Goal: Task Accomplishment & Management: Complete application form

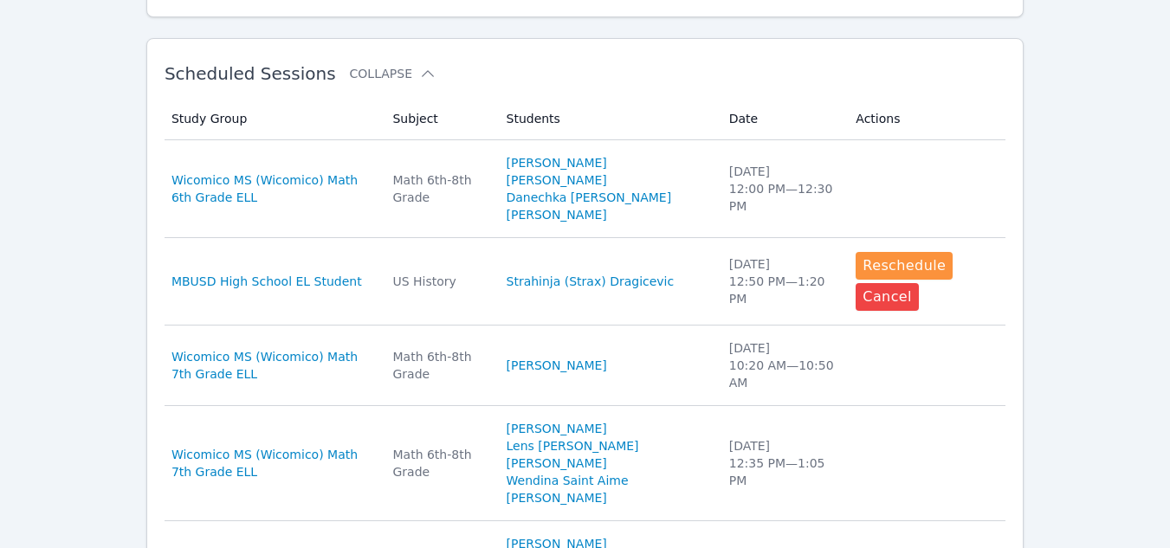
scroll to position [489, 0]
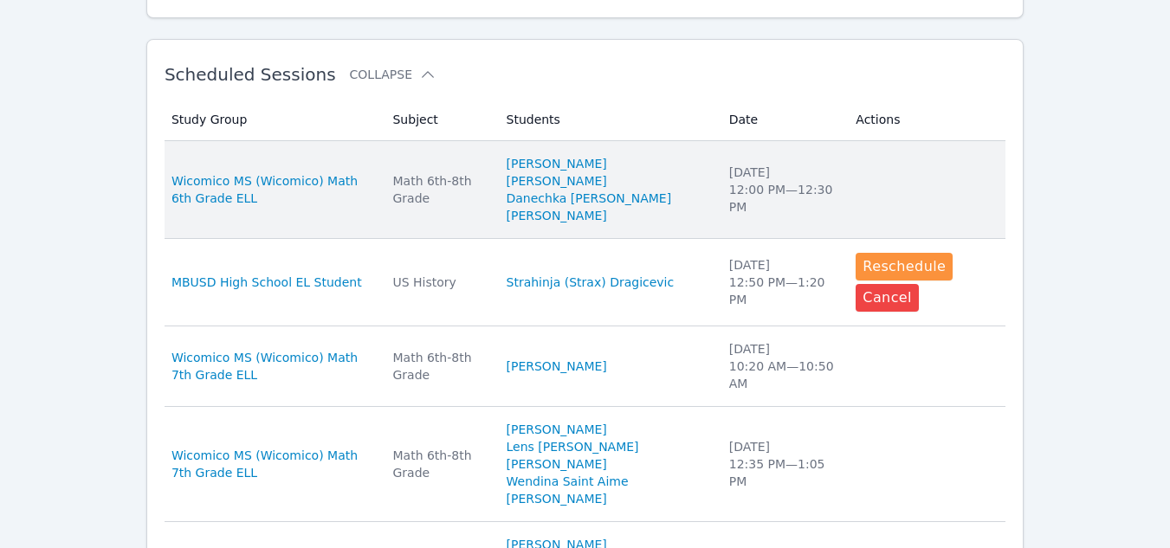
click at [459, 223] on td "Subject Math 6th-8th Grade" at bounding box center [438, 190] width 113 height 98
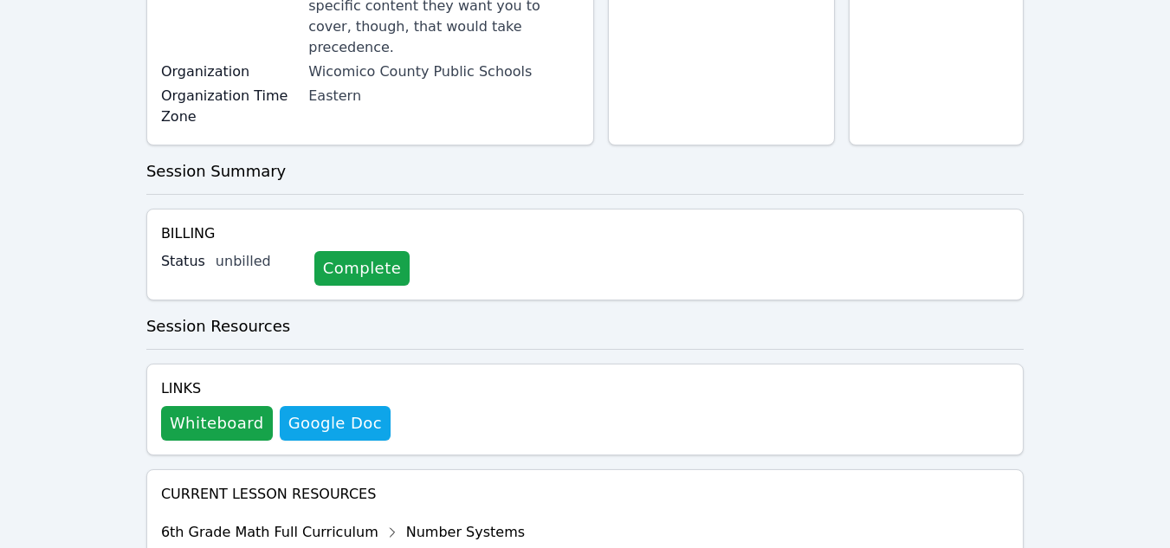
scroll to position [426, 0]
click at [242, 405] on button "Whiteboard" at bounding box center [217, 422] width 112 height 35
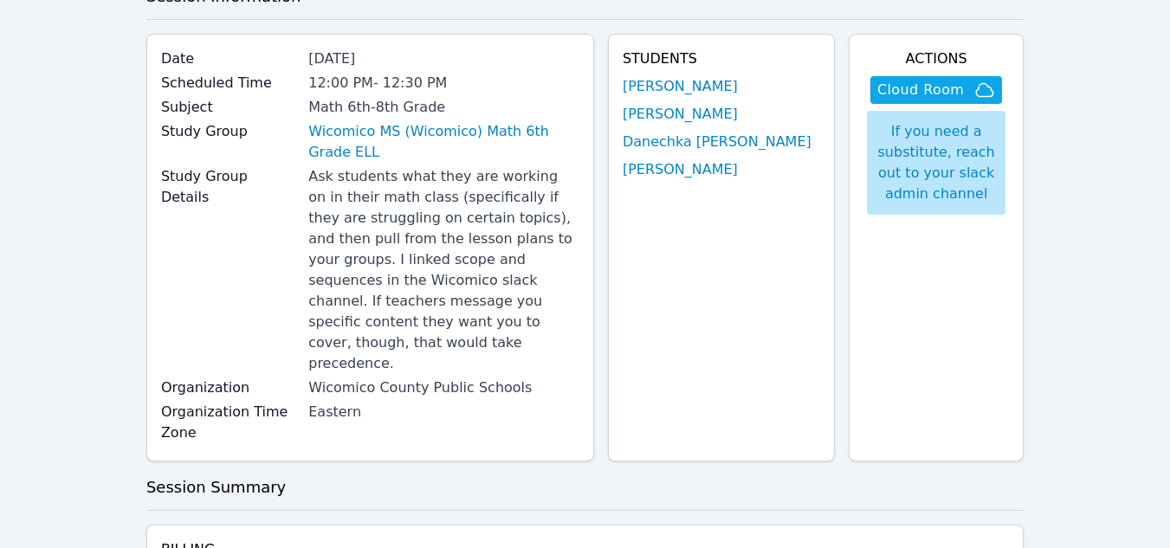
scroll to position [0, 0]
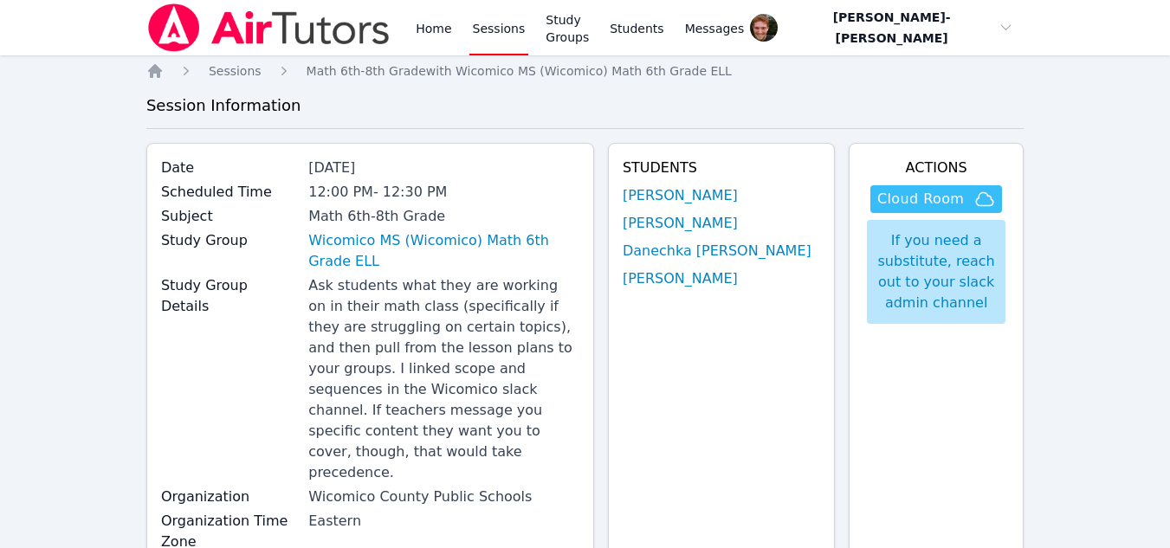
click at [891, 201] on span "Cloud Room" at bounding box center [920, 199] width 87 height 21
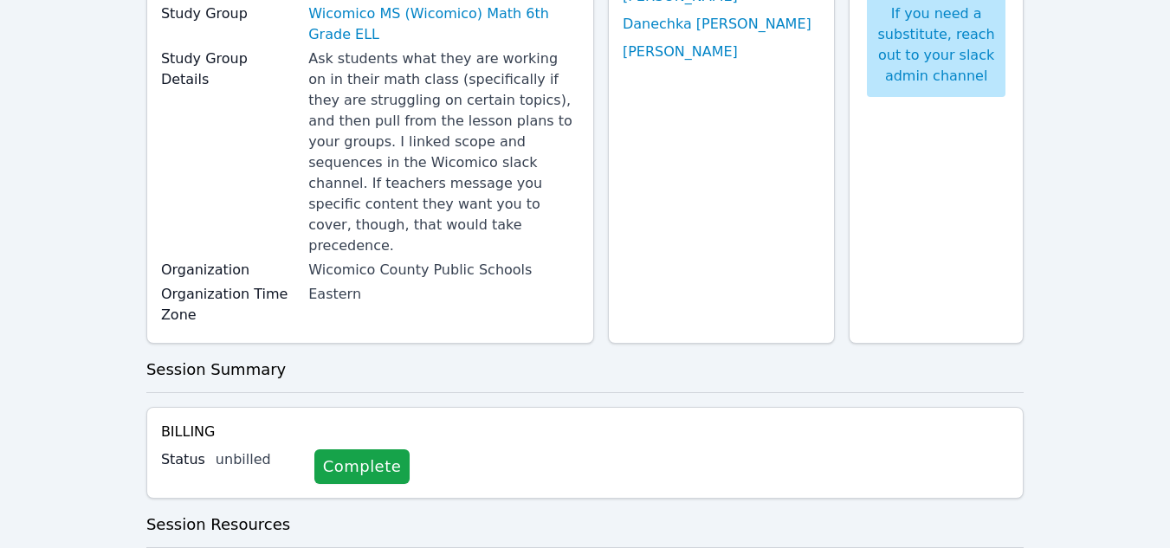
scroll to position [77, 0]
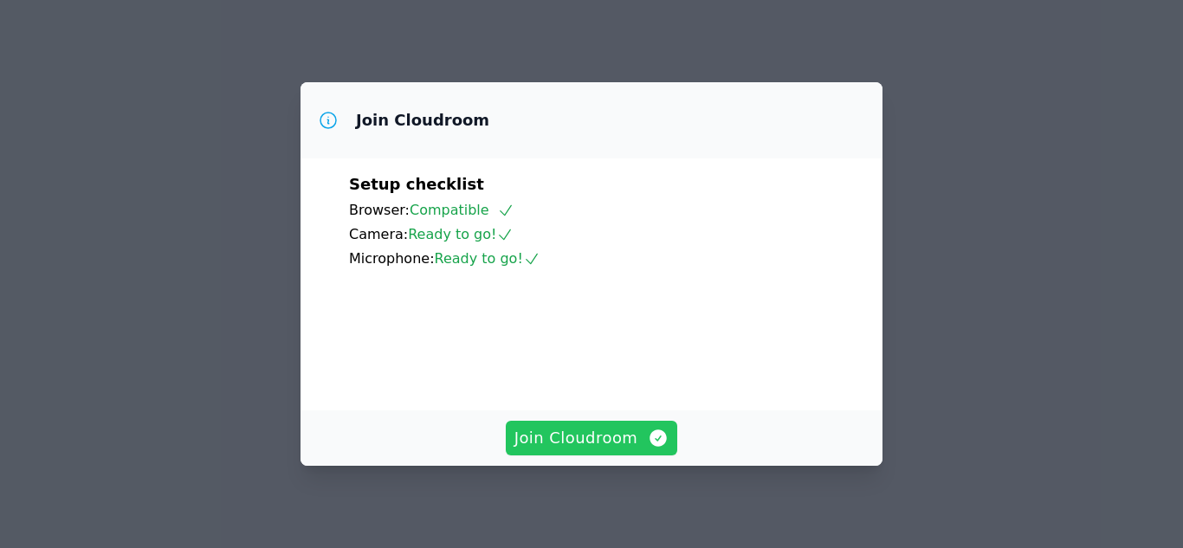
click at [589, 425] on button "Join Cloudroom" at bounding box center [592, 438] width 172 height 35
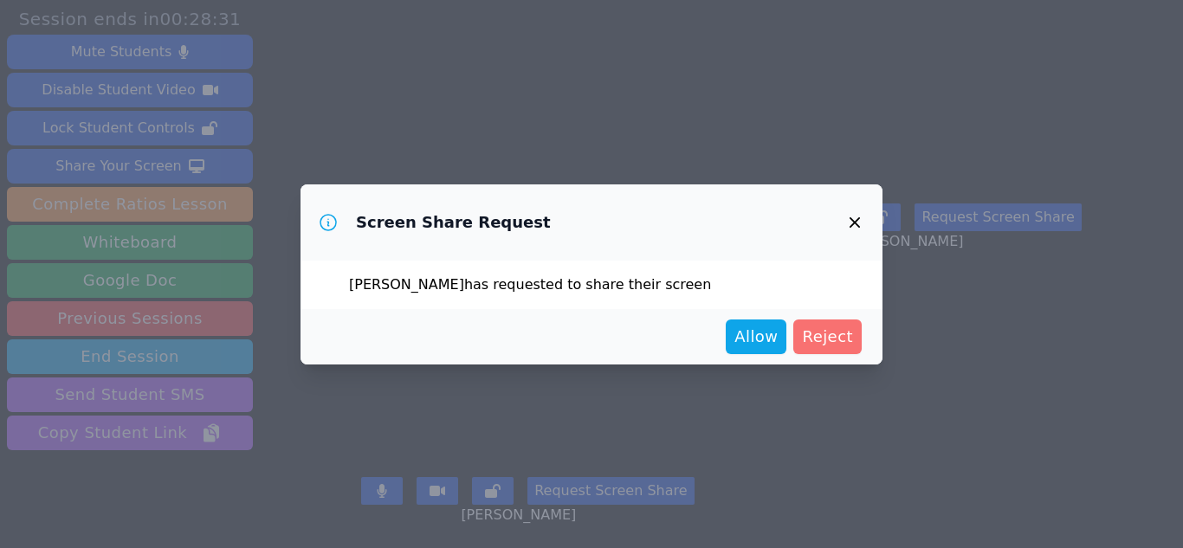
click at [826, 342] on span "Reject" at bounding box center [827, 337] width 51 height 24
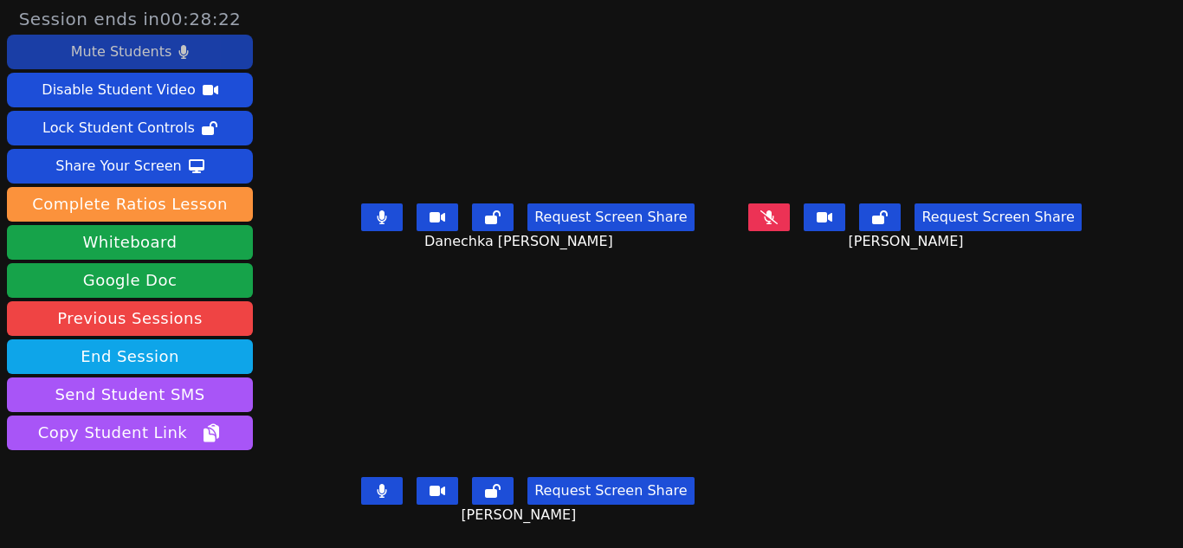
click at [166, 57] on button "Mute Students" at bounding box center [130, 52] width 246 height 35
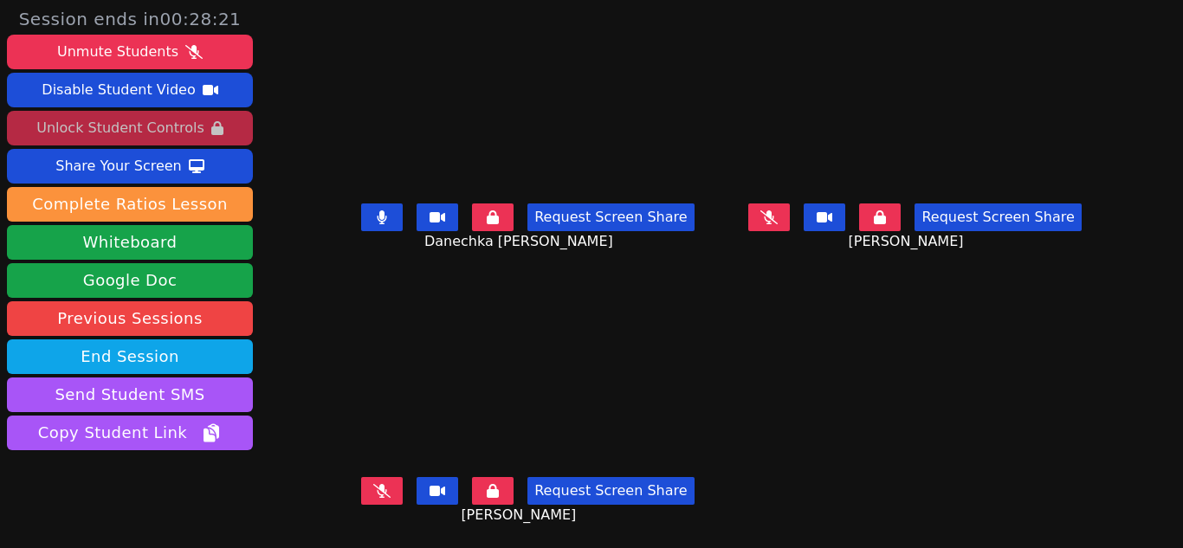
click at [166, 120] on div "Unlock Student Controls" at bounding box center [119, 128] width 167 height 28
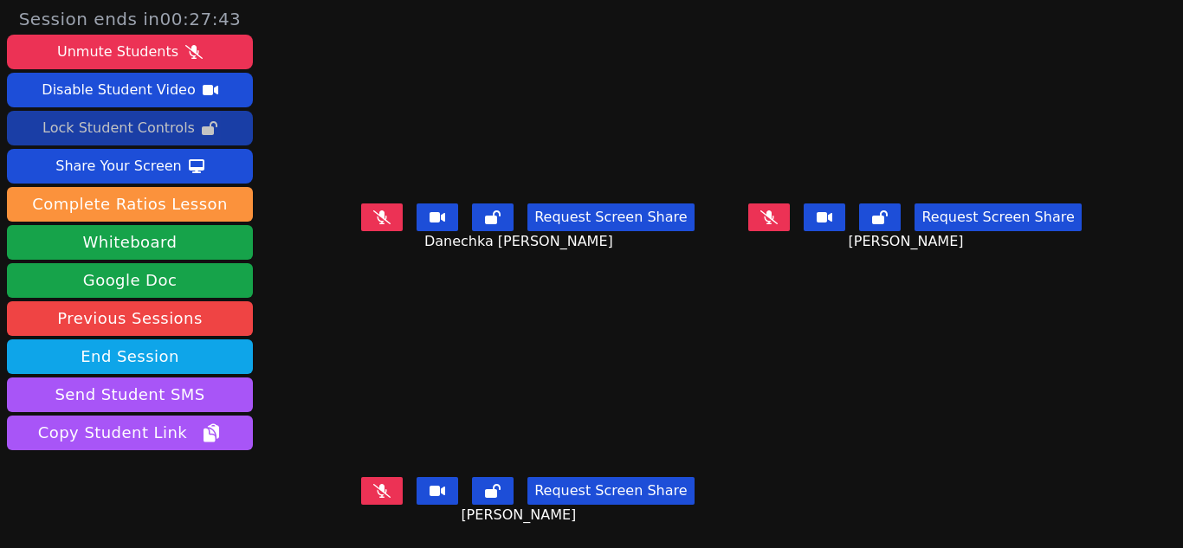
click at [375, 218] on icon at bounding box center [381, 217] width 17 height 14
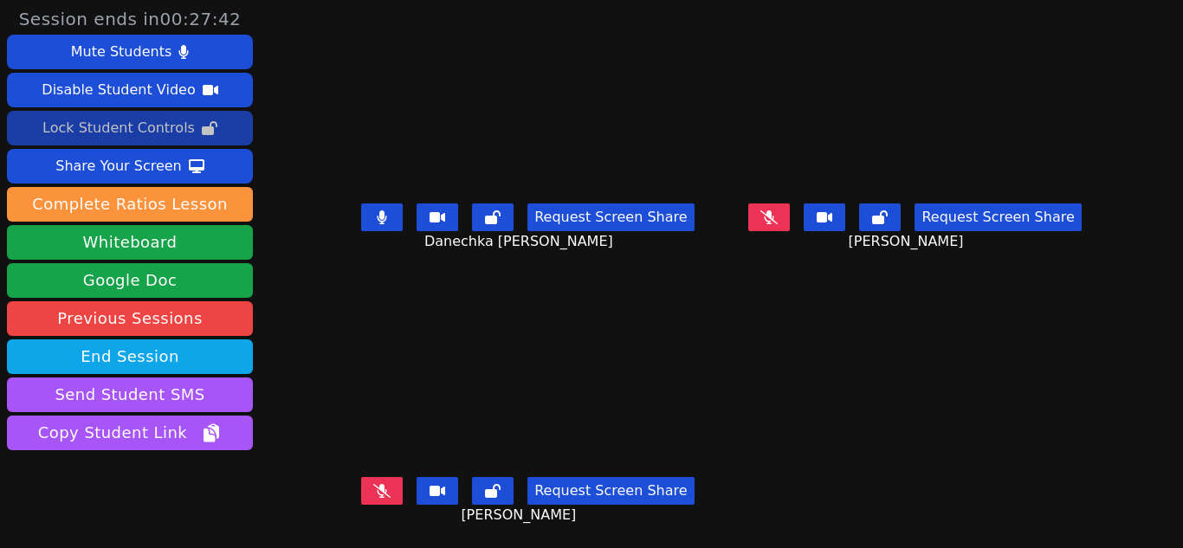
click at [372, 485] on button at bounding box center [382, 491] width 42 height 28
click at [760, 222] on icon at bounding box center [768, 217] width 17 height 14
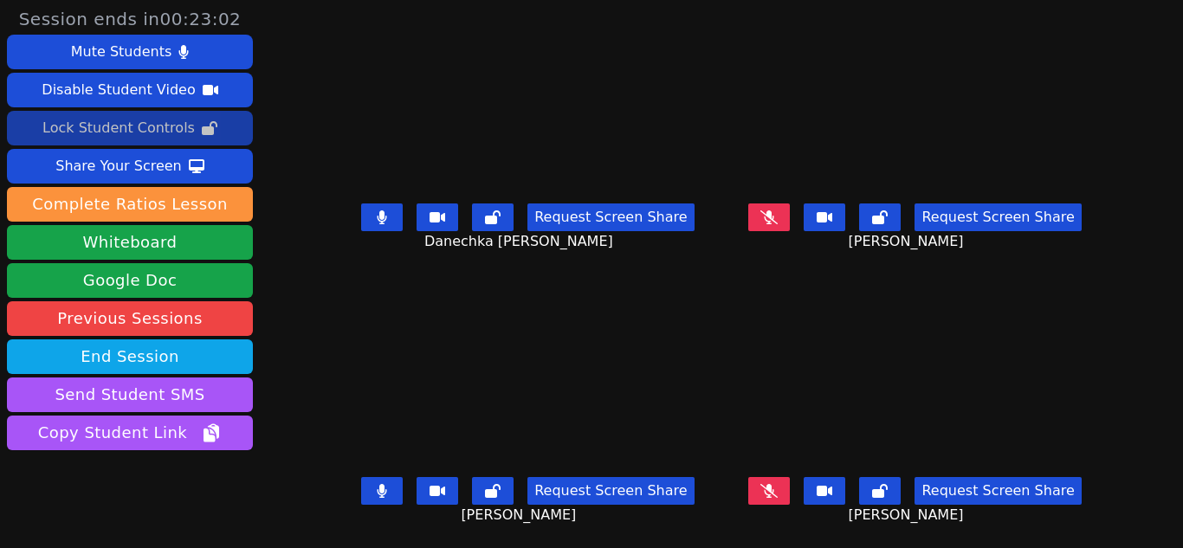
click at [376, 224] on button at bounding box center [382, 218] width 42 height 28
click at [387, 483] on button at bounding box center [382, 491] width 42 height 28
click at [373, 219] on icon at bounding box center [381, 217] width 17 height 14
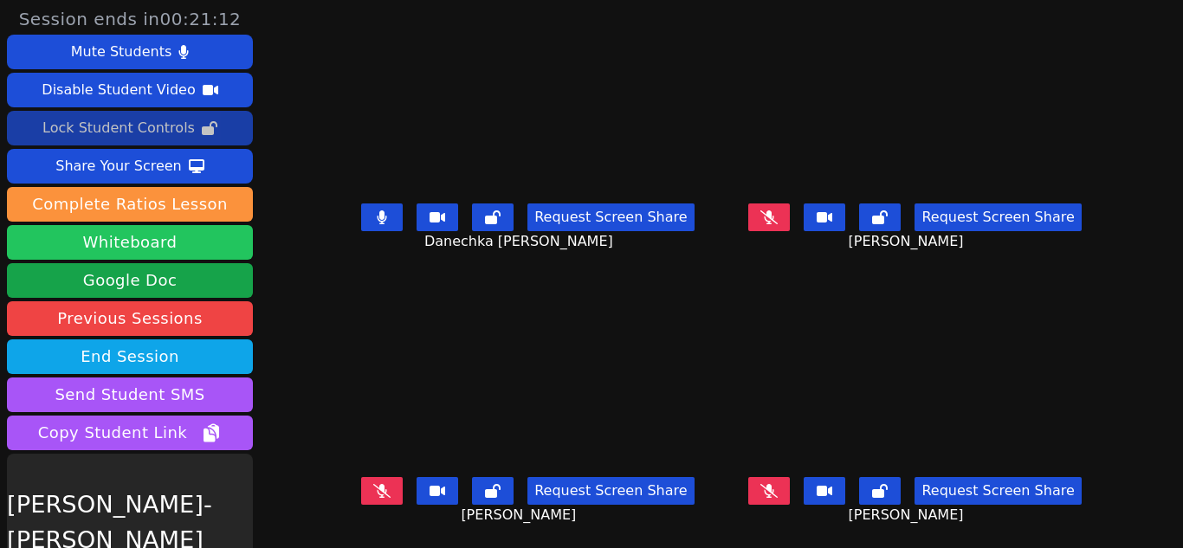
scroll to position [51, 0]
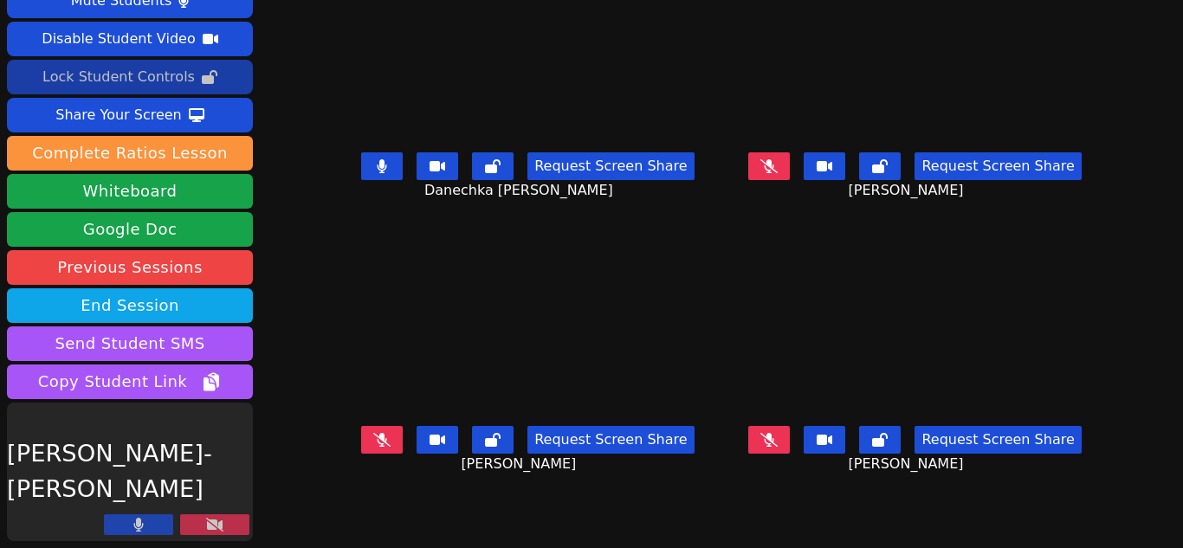
click at [197, 525] on button at bounding box center [214, 524] width 69 height 21
click at [390, 440] on button at bounding box center [382, 440] width 42 height 28
click at [226, 522] on button at bounding box center [214, 524] width 69 height 21
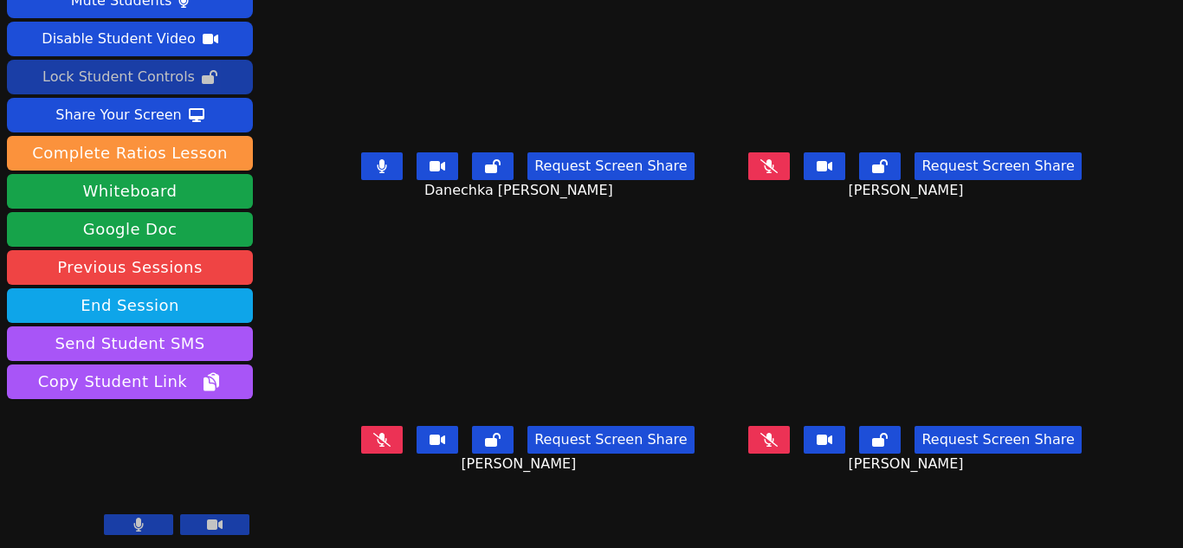
click at [383, 440] on icon at bounding box center [381, 440] width 17 height 14
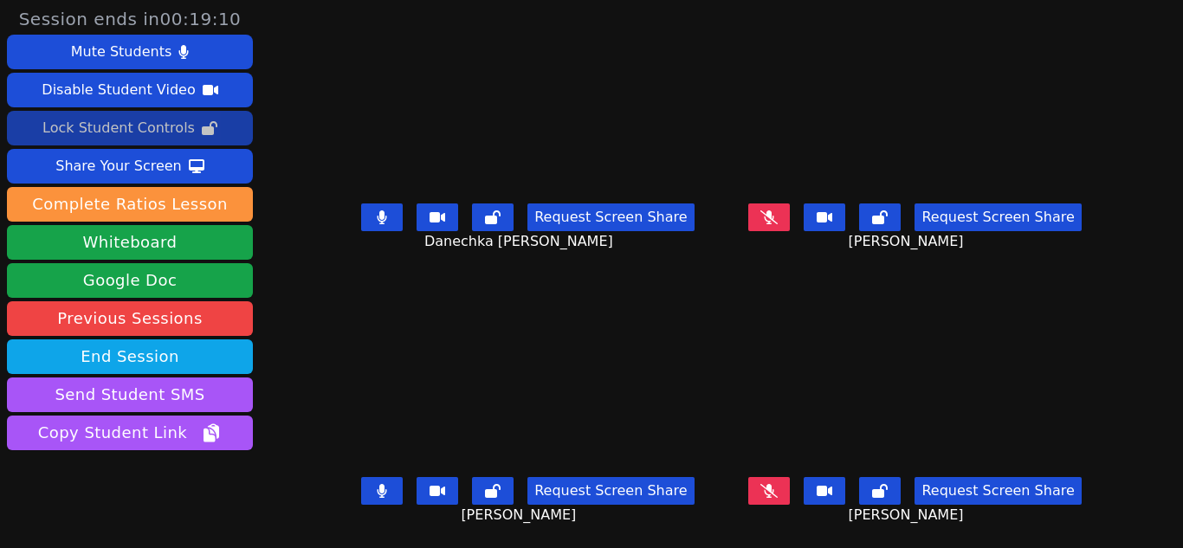
click at [383, 499] on button at bounding box center [382, 491] width 42 height 28
click at [389, 485] on icon at bounding box center [381, 491] width 17 height 14
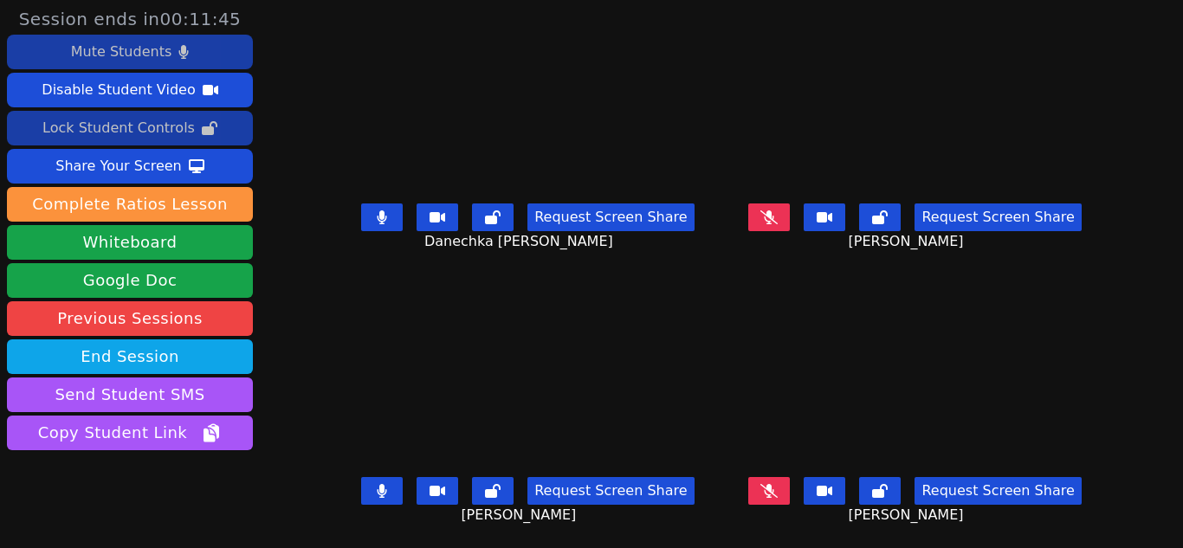
click at [222, 47] on button "Mute Students" at bounding box center [130, 52] width 246 height 35
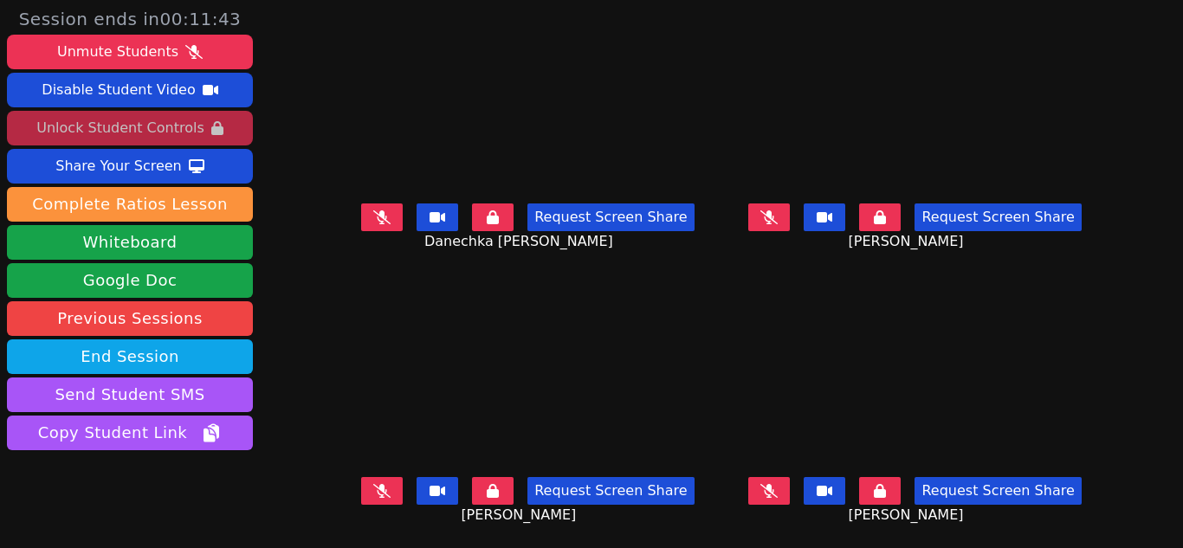
click at [202, 117] on button "Unlock Student Controls" at bounding box center [130, 128] width 246 height 35
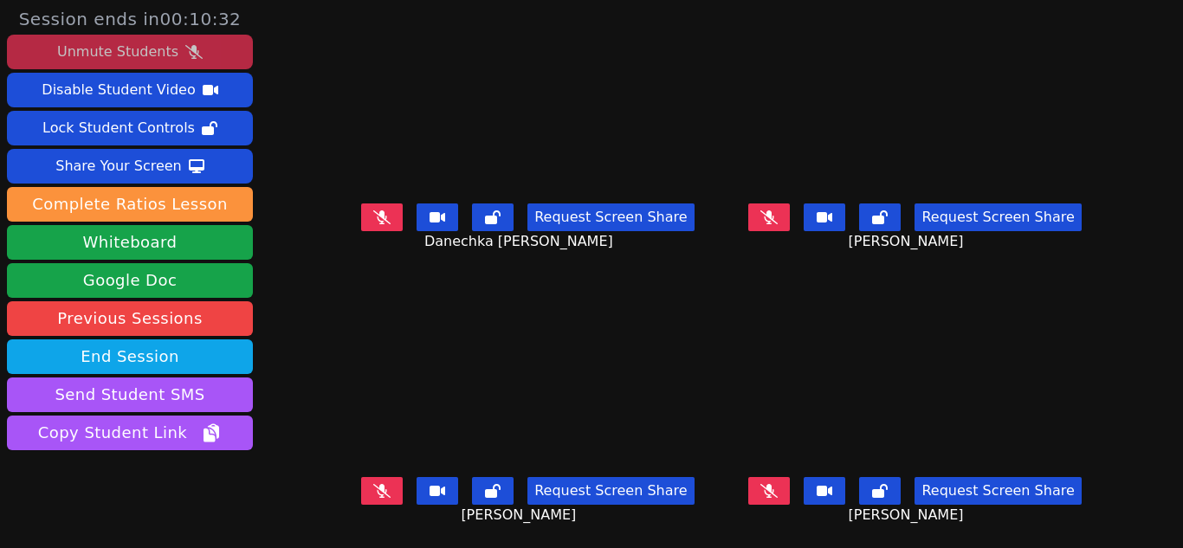
click at [218, 56] on button "Unmute Students" at bounding box center [130, 52] width 246 height 35
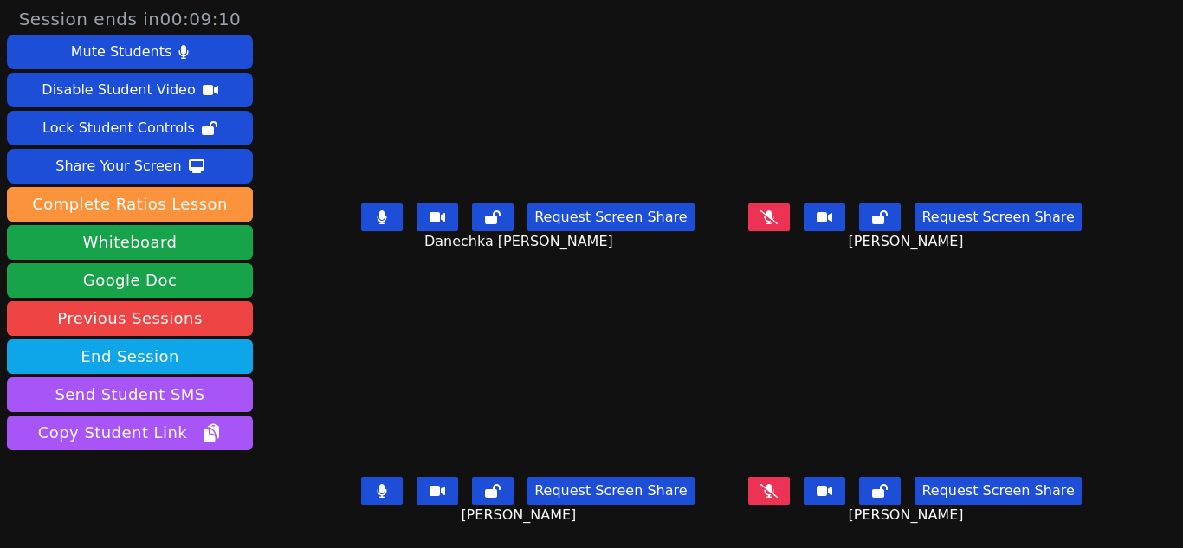
click at [365, 214] on button at bounding box center [382, 218] width 42 height 28
click at [385, 490] on icon at bounding box center [382, 491] width 10 height 14
click at [385, 490] on icon at bounding box center [381, 491] width 17 height 14
click at [381, 217] on icon at bounding box center [381, 217] width 17 height 14
click at [385, 482] on button at bounding box center [382, 491] width 42 height 28
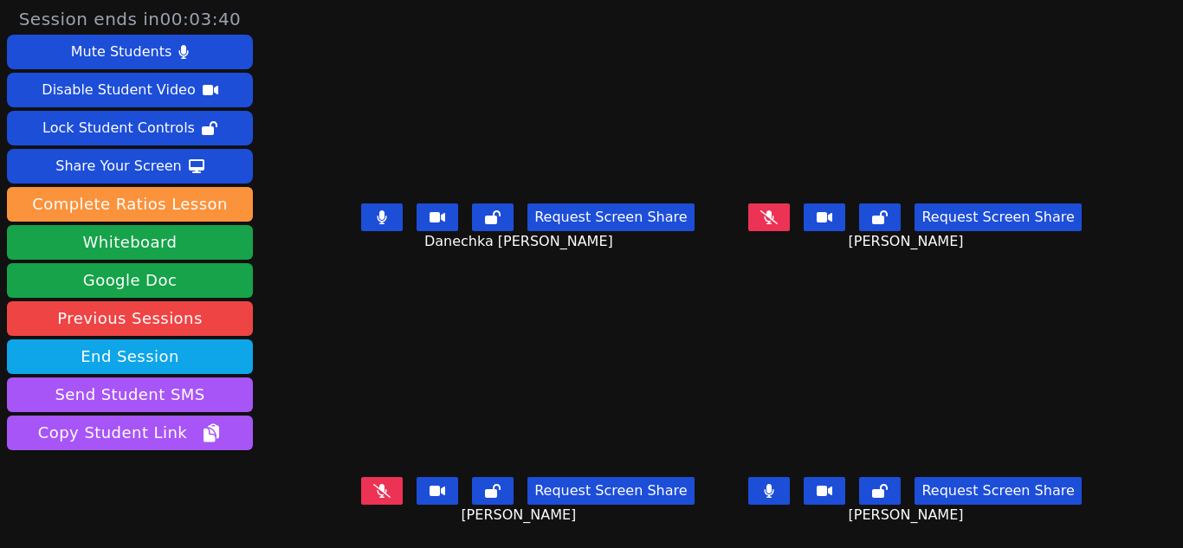
click at [381, 496] on icon at bounding box center [381, 491] width 17 height 14
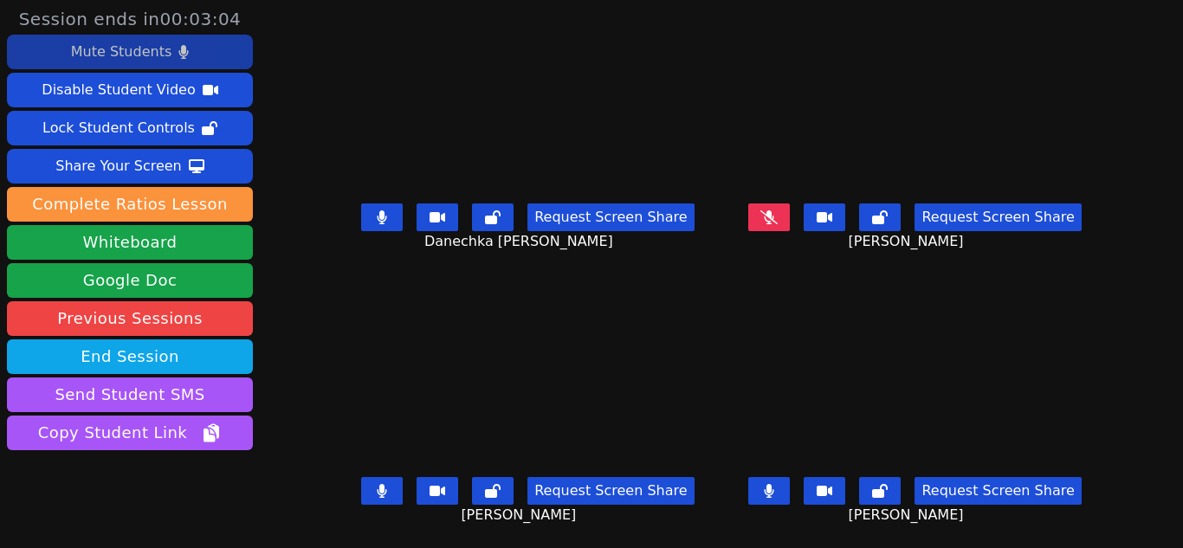
click at [149, 54] on div "Mute Students" at bounding box center [121, 52] width 100 height 28
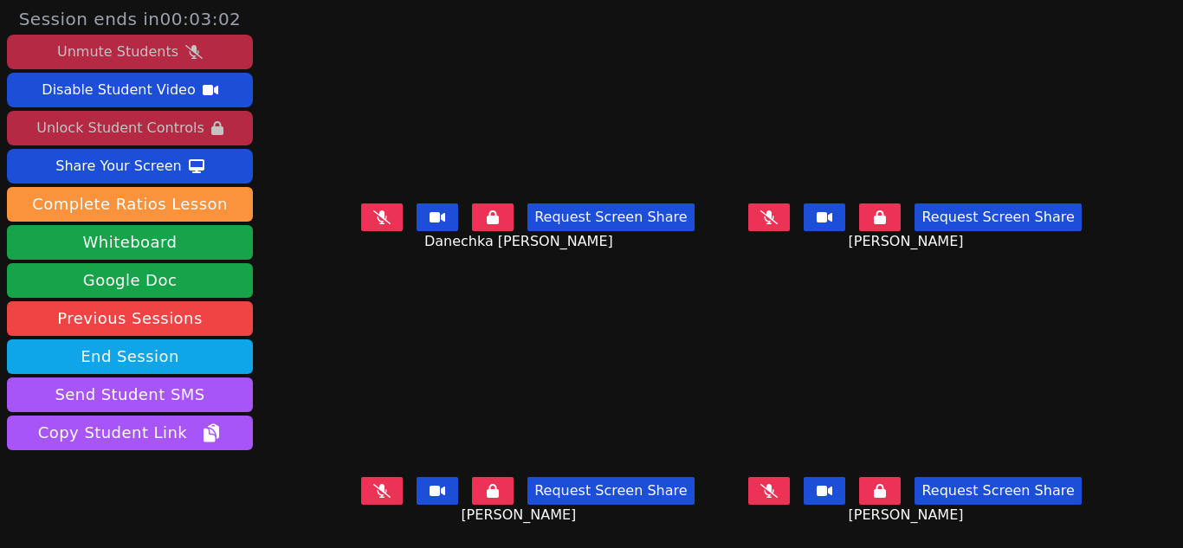
click at [145, 122] on div "Unlock Student Controls" at bounding box center [119, 128] width 167 height 28
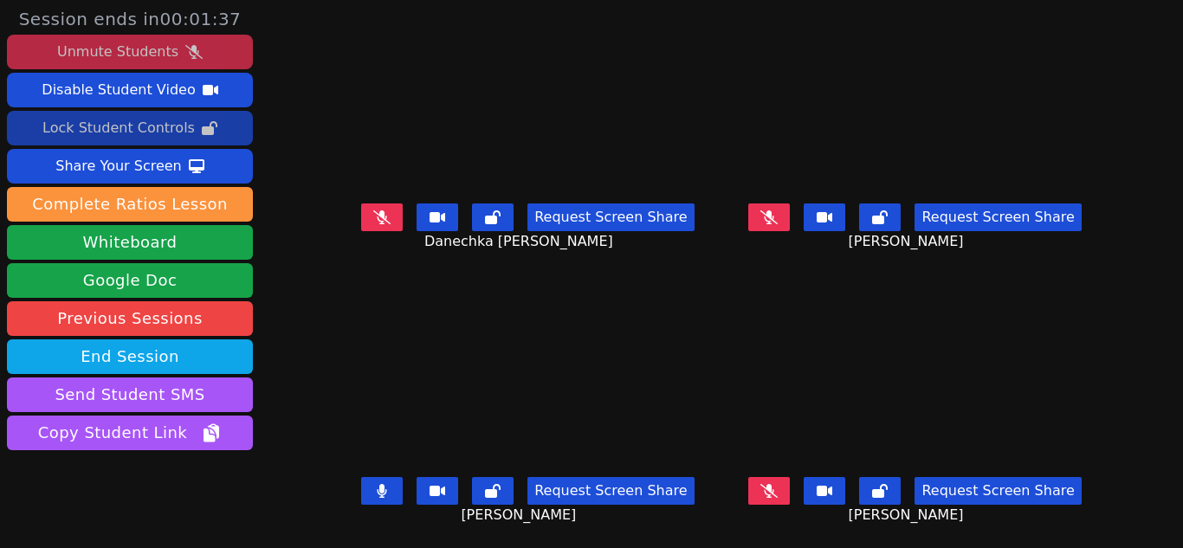
click at [382, 214] on icon at bounding box center [381, 217] width 17 height 14
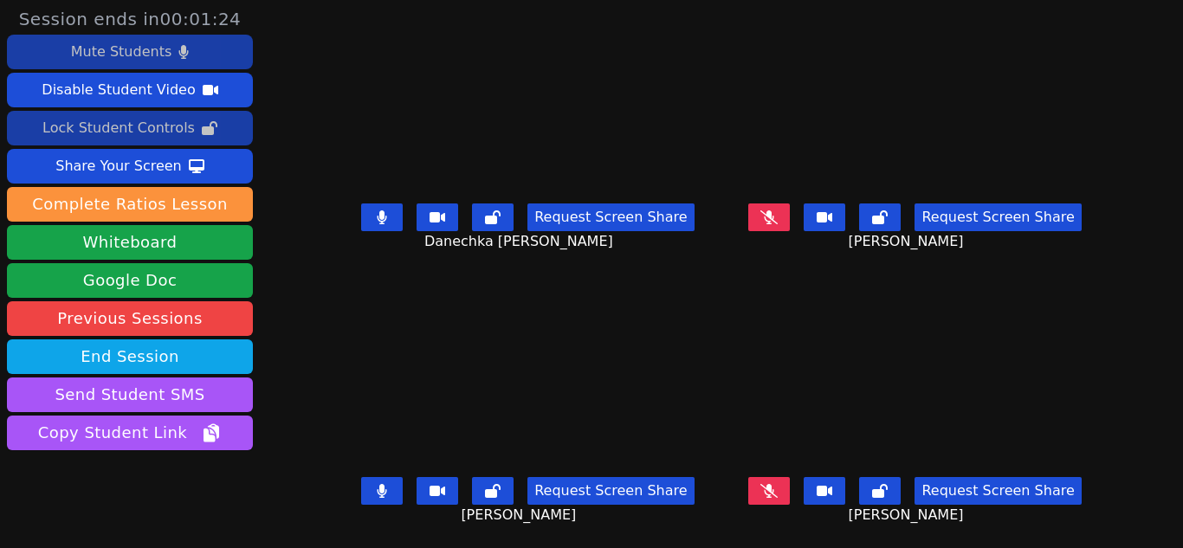
click at [383, 489] on icon at bounding box center [383, 491] width 10 height 14
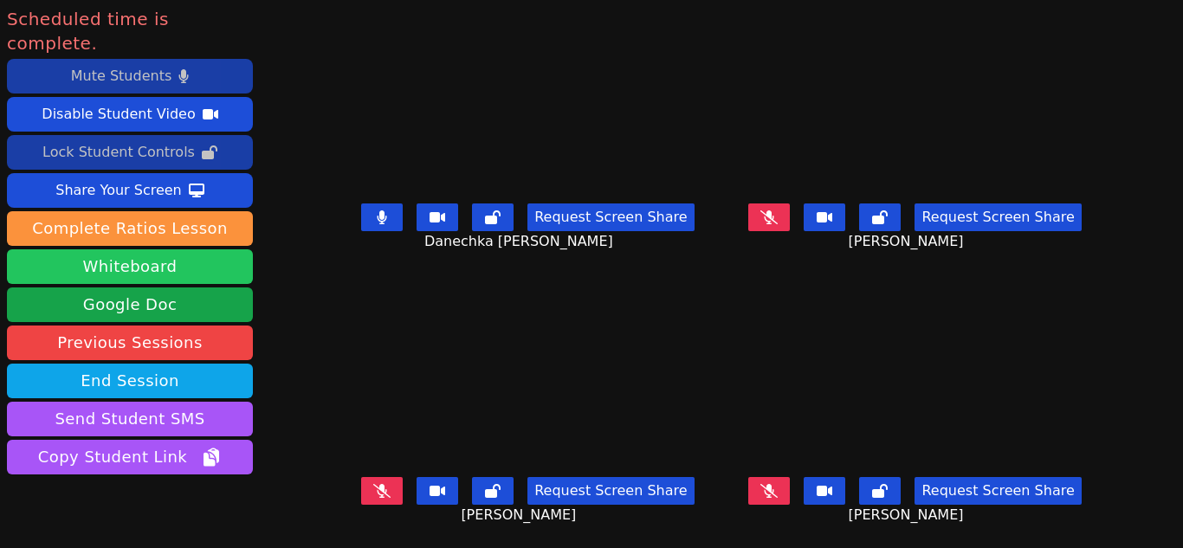
scroll to position [51, 0]
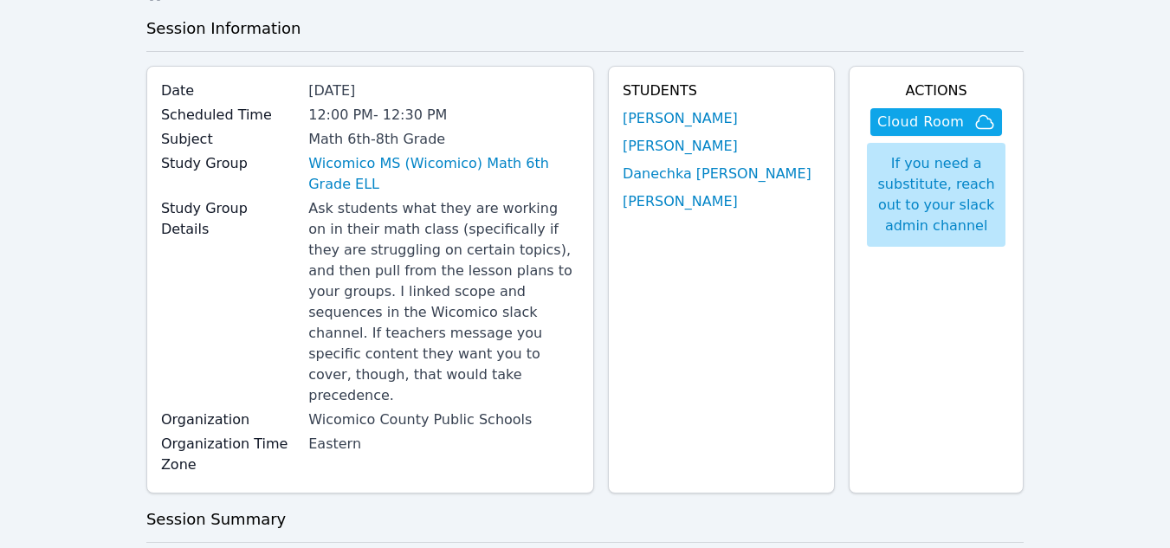
scroll to position [322, 0]
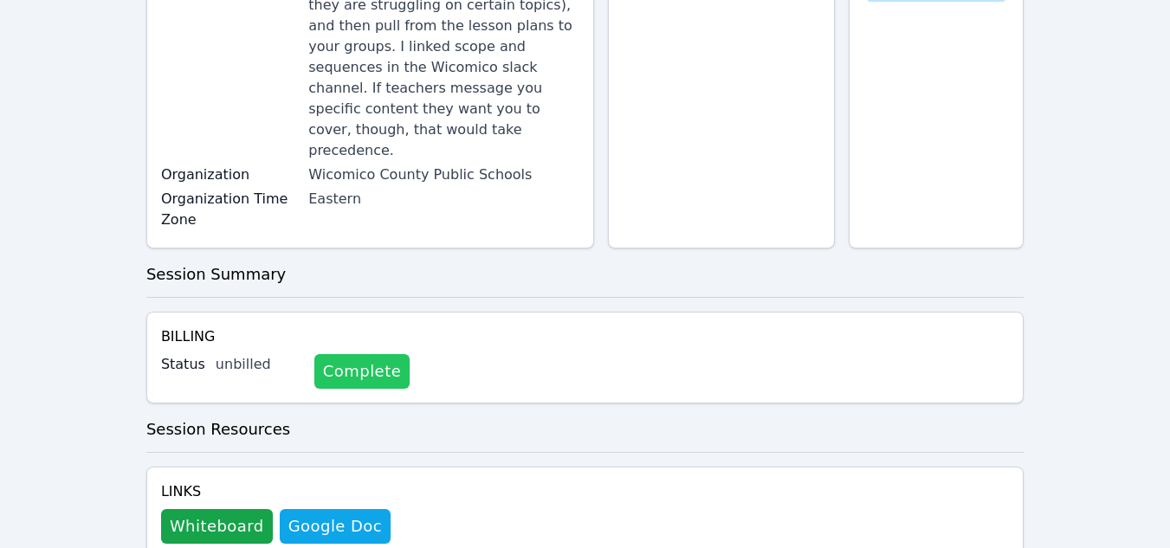
click at [325, 354] on link "Complete" at bounding box center [361, 371] width 95 height 35
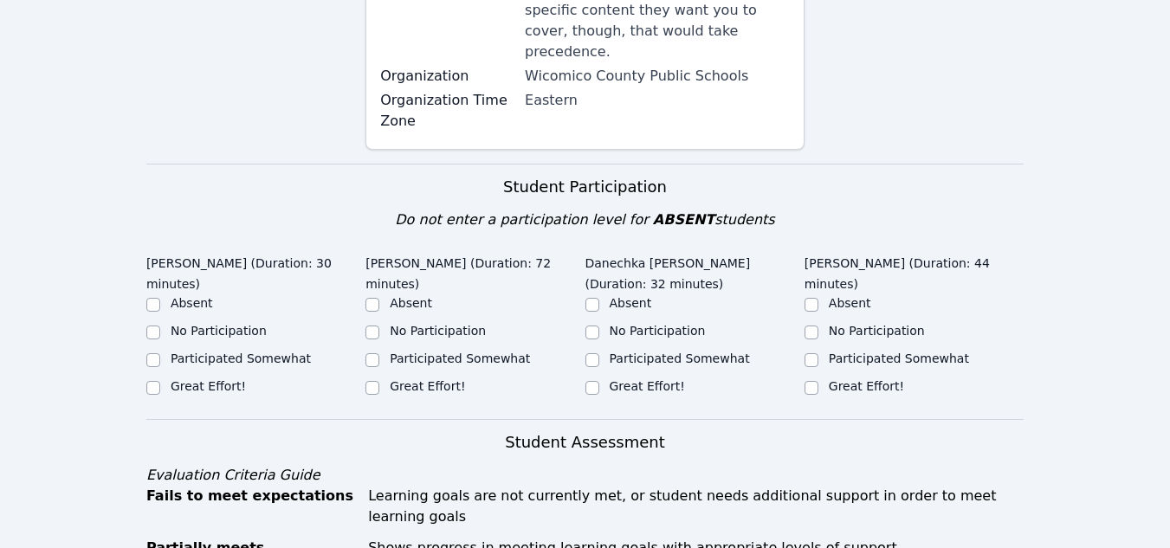
scroll to position [564, 0]
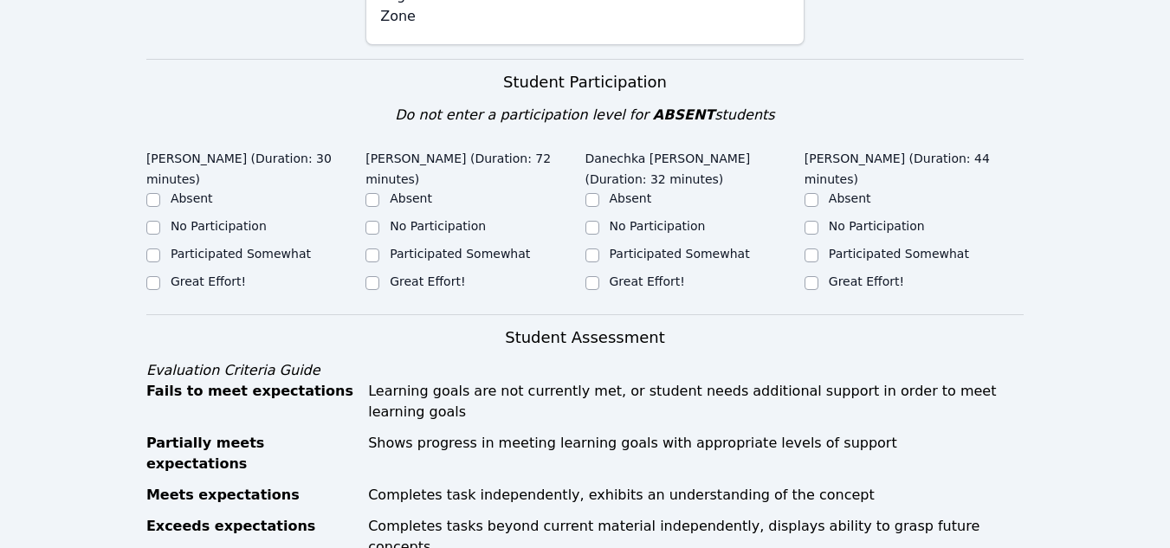
click at [239, 273] on div "Great Effort!" at bounding box center [255, 283] width 219 height 21
click at [228, 275] on label "Great Effort!" at bounding box center [208, 282] width 75 height 14
click at [160, 276] on input "Great Effort!" at bounding box center [153, 283] width 14 height 14
checkbox input "true"
click at [369, 276] on input "Great Effort!" at bounding box center [372, 283] width 14 height 14
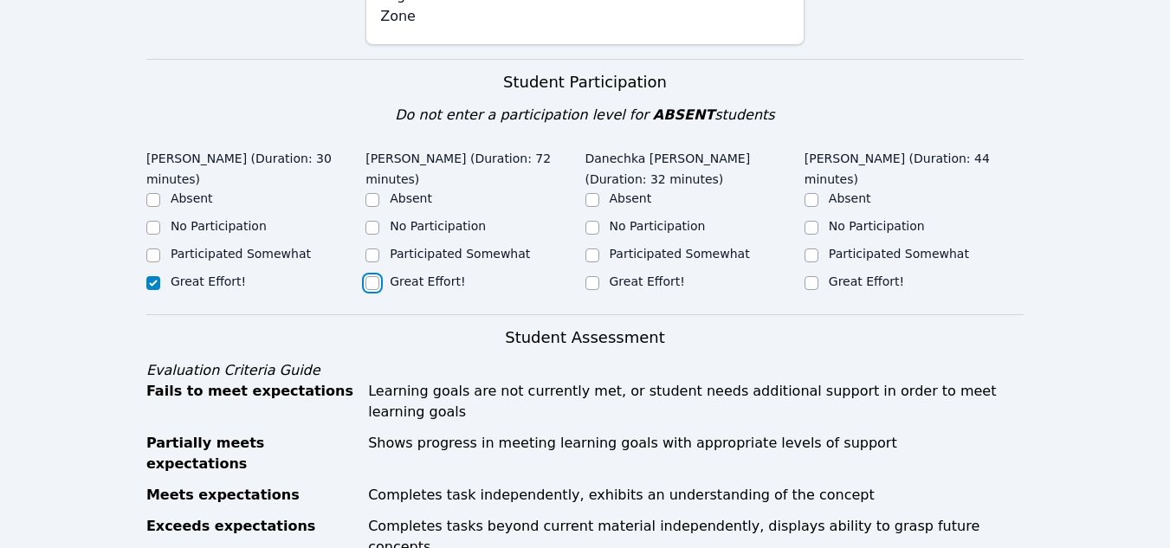
checkbox input "true"
click at [596, 276] on input "Great Effort!" at bounding box center [592, 283] width 14 height 14
checkbox input "true"
click at [838, 275] on label "Great Effort!" at bounding box center [866, 282] width 75 height 14
click at [818, 276] on input "Great Effort!" at bounding box center [812, 283] width 14 height 14
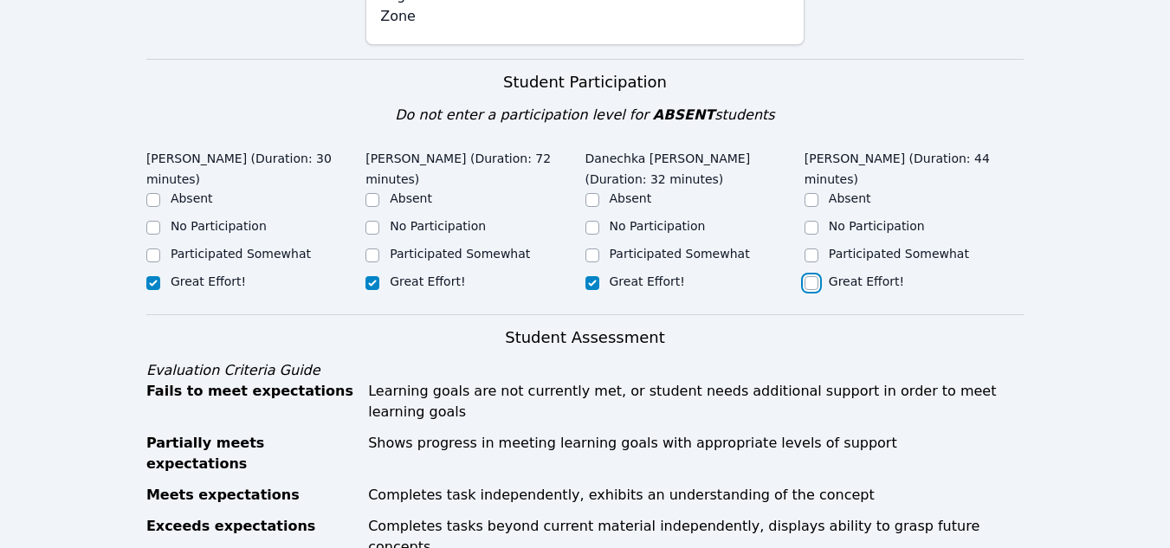
checkbox input "true"
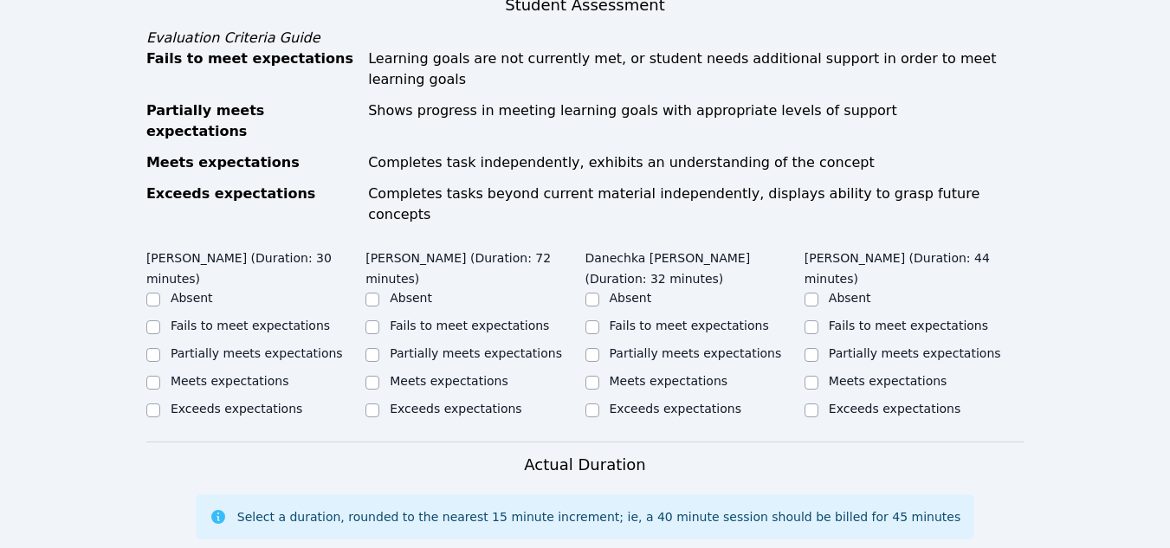
scroll to position [934, 0]
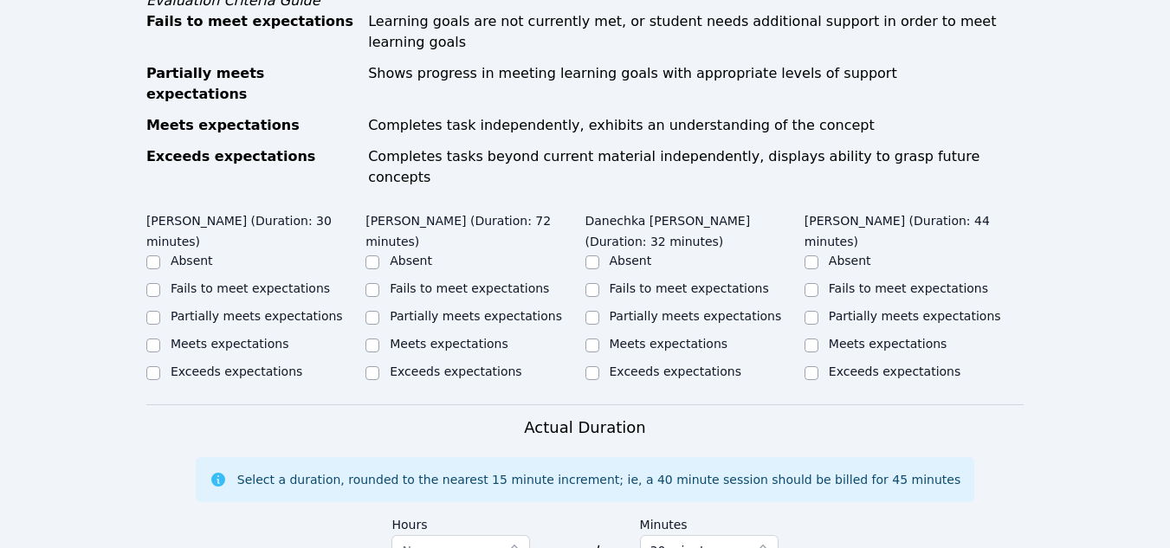
click at [831, 337] on label "Meets expectations" at bounding box center [888, 344] width 119 height 14
click at [818, 339] on input "Meets expectations" at bounding box center [812, 346] width 14 height 14
checkbox input "true"
click at [657, 337] on label "Meets expectations" at bounding box center [669, 344] width 119 height 14
click at [599, 339] on input "Meets expectations" at bounding box center [592, 346] width 14 height 14
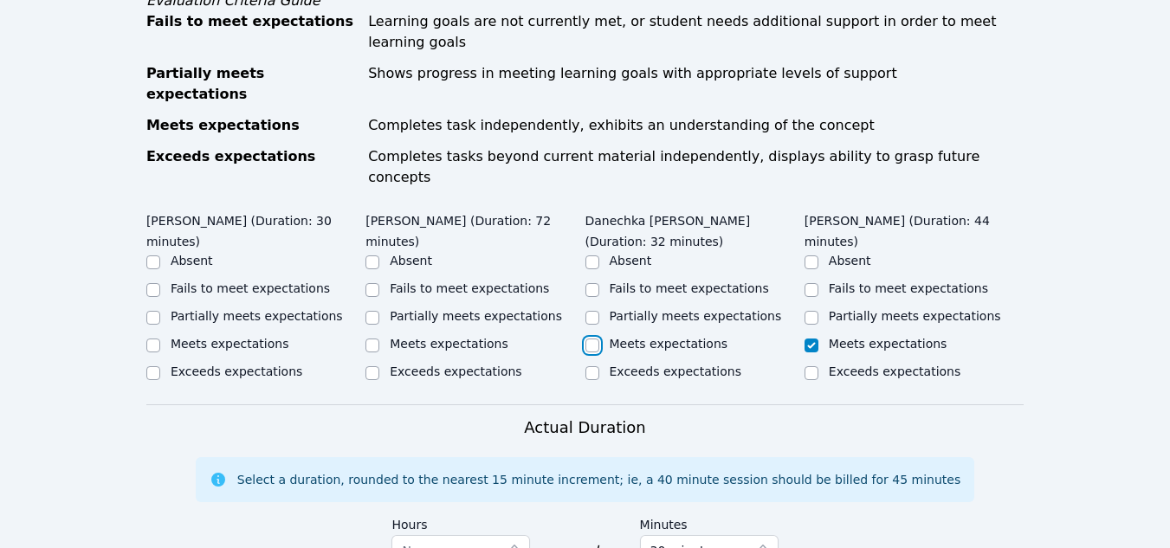
checkbox input "true"
click at [371, 339] on input "Meets expectations" at bounding box center [372, 346] width 14 height 14
checkbox input "true"
click at [202, 337] on label "Meets expectations" at bounding box center [230, 344] width 119 height 14
click at [160, 339] on input "Meets expectations" at bounding box center [153, 346] width 14 height 14
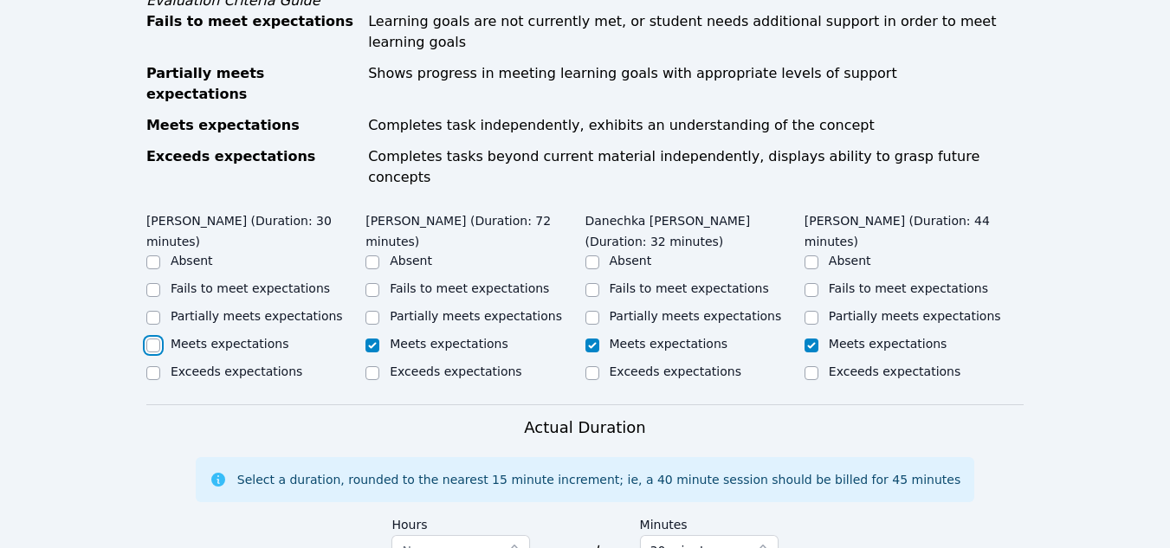
checkbox input "true"
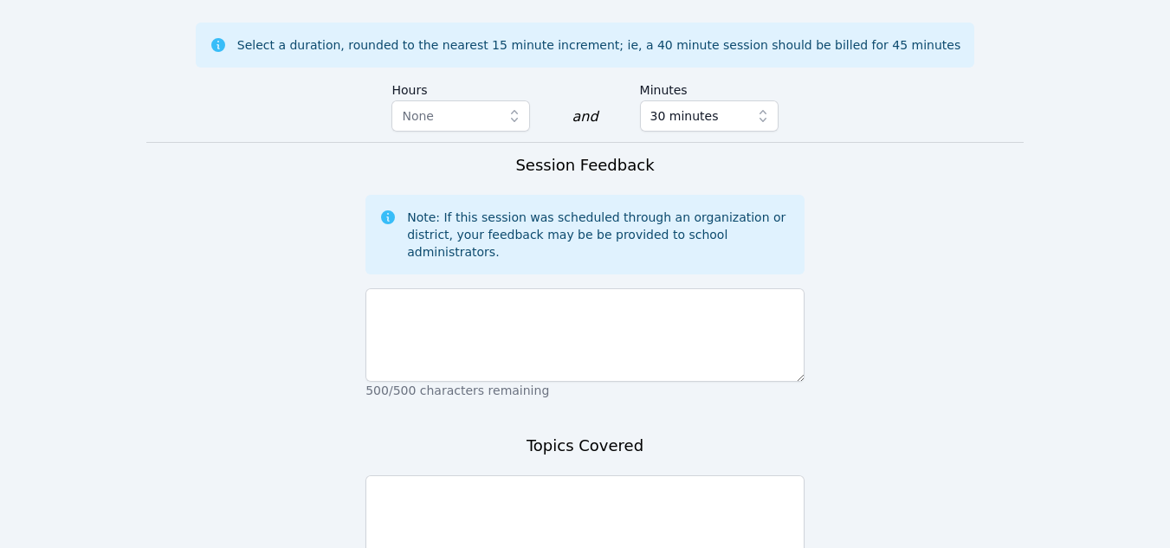
scroll to position [1449, 0]
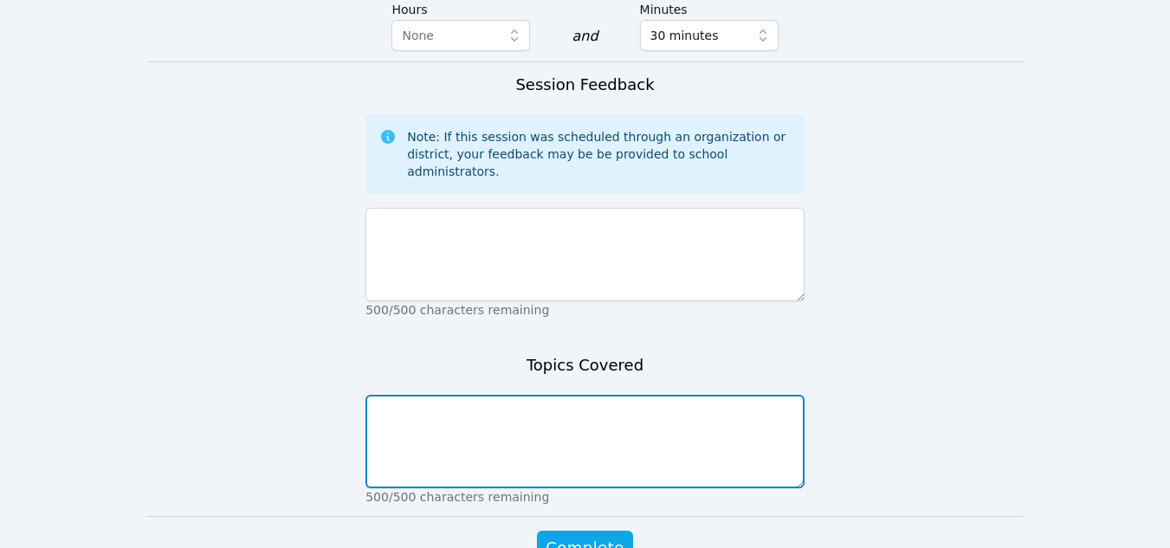
click at [401, 395] on textarea at bounding box center [584, 442] width 439 height 94
click at [372, 395] on textarea "Parallelograms and polygons" at bounding box center [584, 442] width 439 height 94
click at [521, 395] on textarea "Area of Parallelograms and polygons" at bounding box center [584, 442] width 439 height 94
type textarea "Area of Parallelograms, triangles, and unknown polygons"
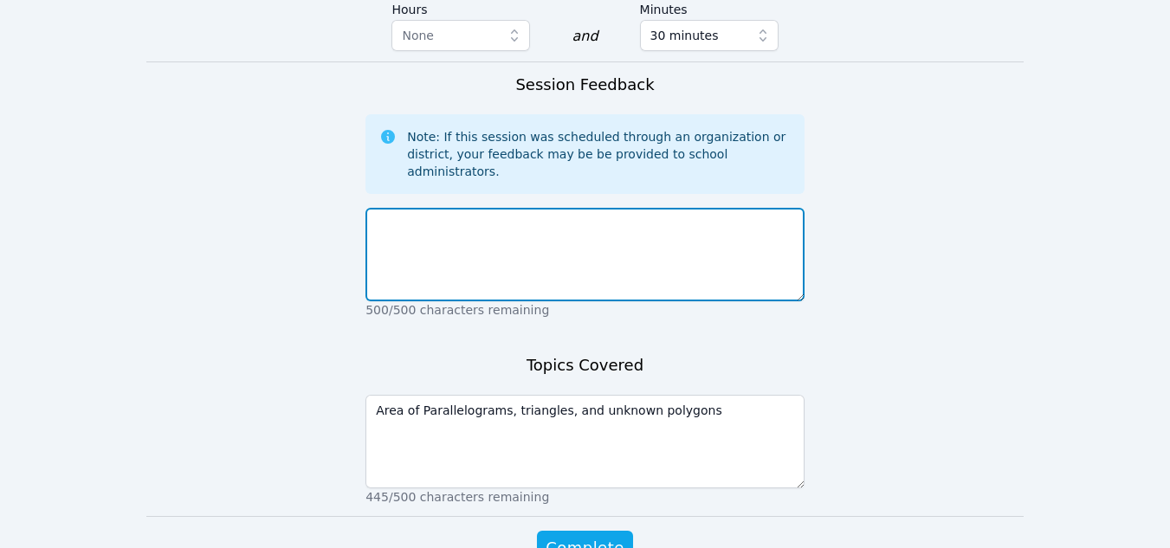
click at [480, 208] on textarea at bounding box center [584, 255] width 439 height 94
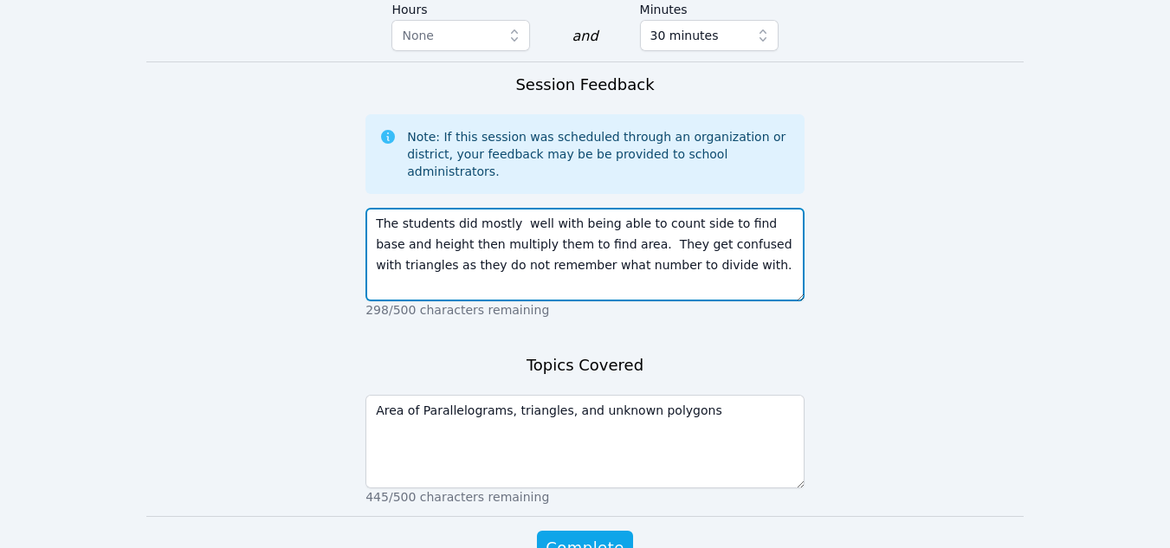
click at [651, 208] on textarea "The students did mostly well with being able to count side to find base and hei…" at bounding box center [584, 255] width 439 height 94
click at [667, 208] on textarea "The students did mostly well with being able to count side to find base and hei…" at bounding box center [584, 255] width 439 height 94
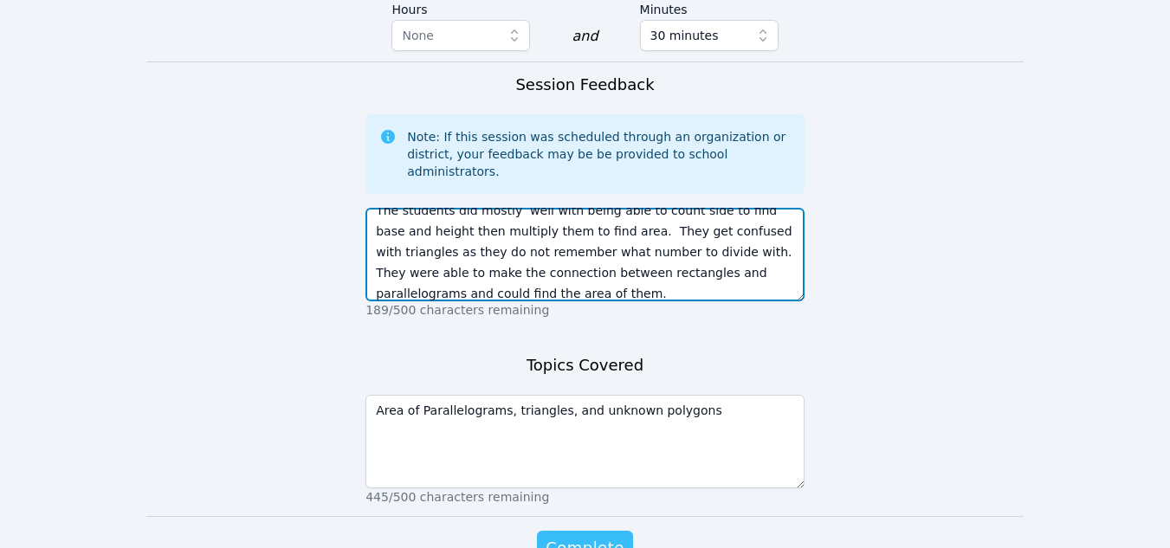
type textarea "The students did mostly well with being able to count side to find base and hei…"
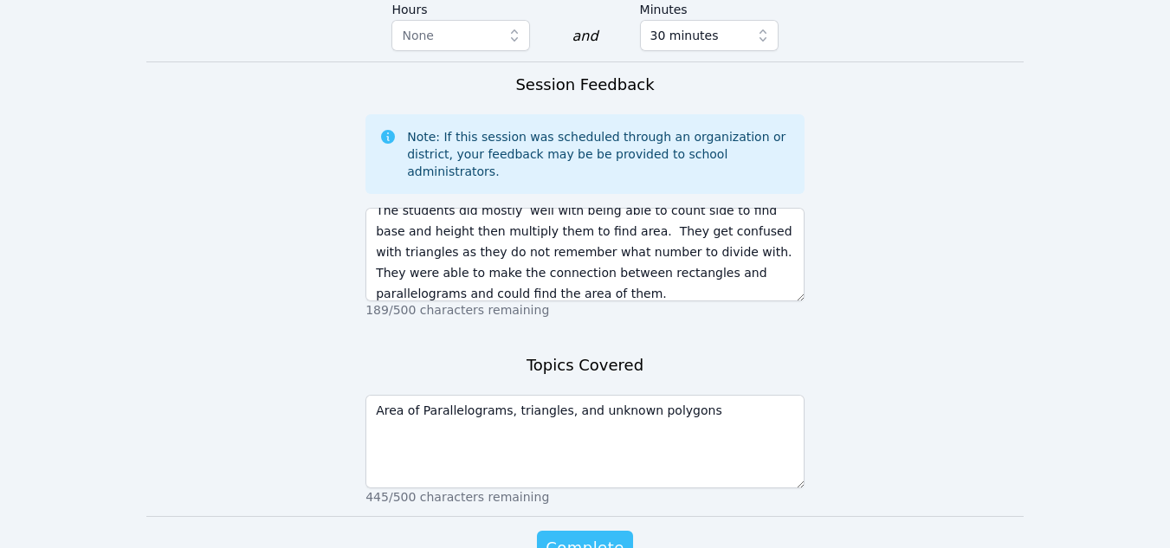
click at [592, 536] on span "Complete" at bounding box center [585, 548] width 78 height 24
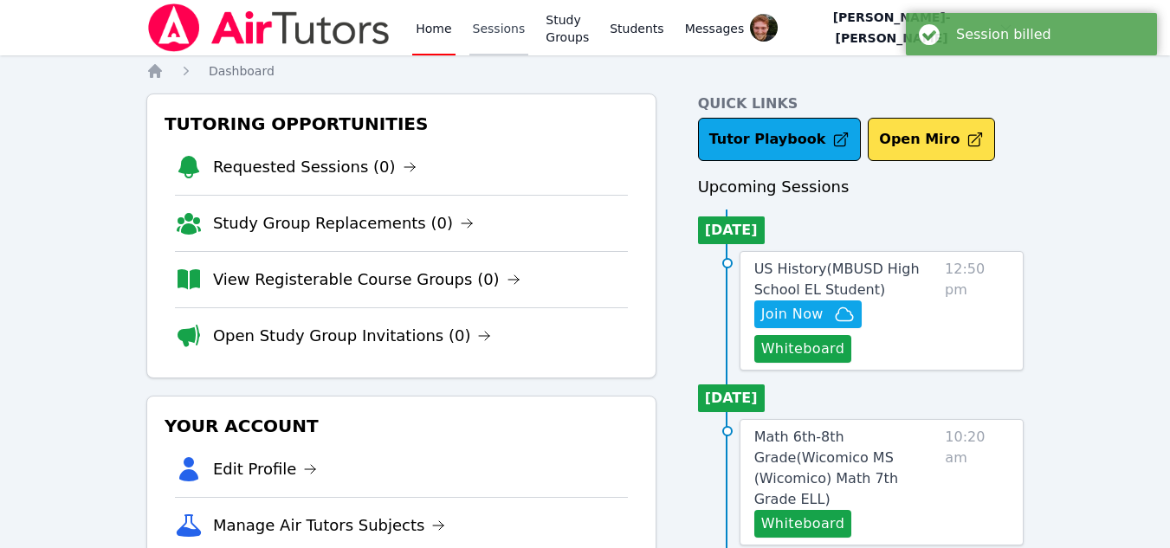
click at [491, 27] on link "Sessions" at bounding box center [499, 27] width 60 height 55
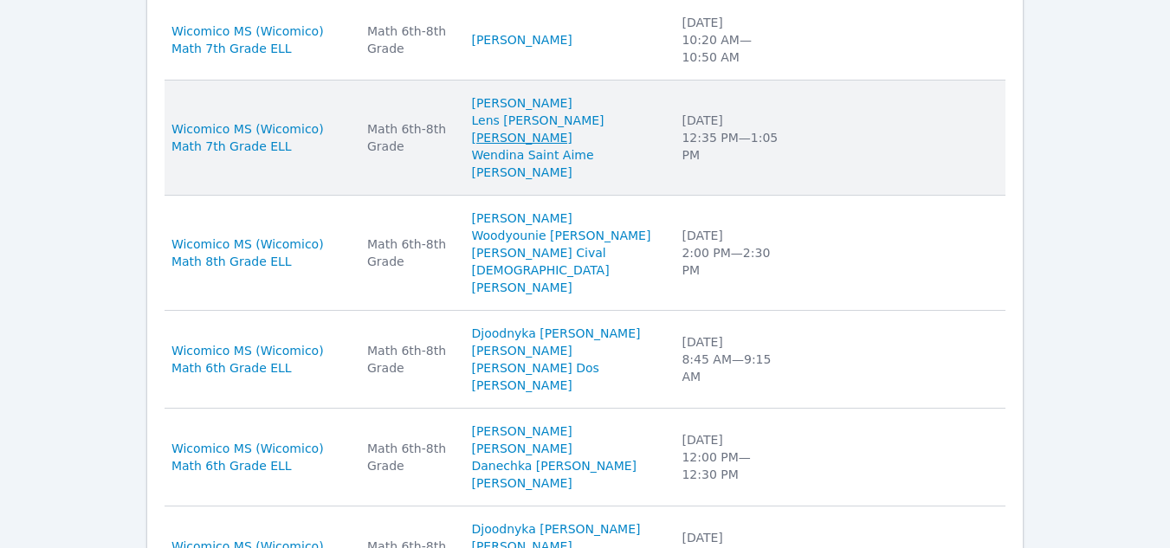
scroll to position [1030, 0]
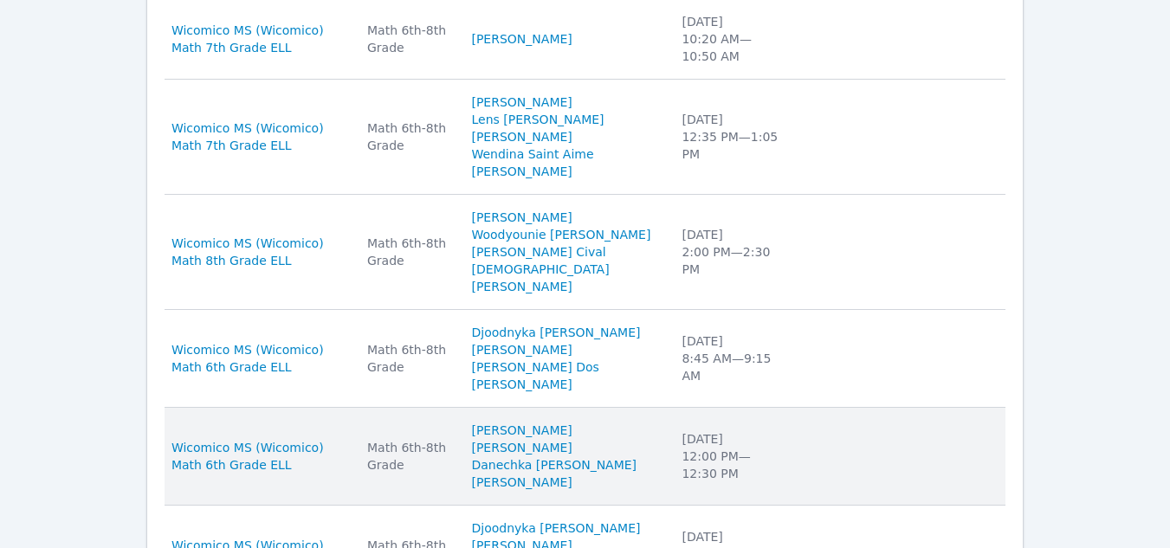
click at [434, 408] on td "Subject Math 6th-8th Grade" at bounding box center [409, 457] width 104 height 98
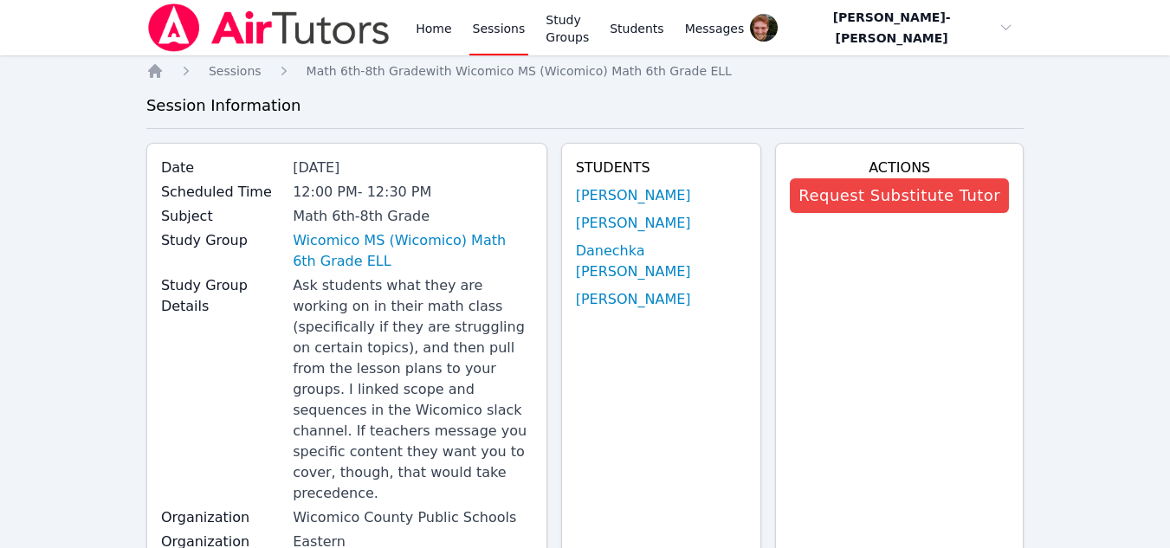
scroll to position [381, 0]
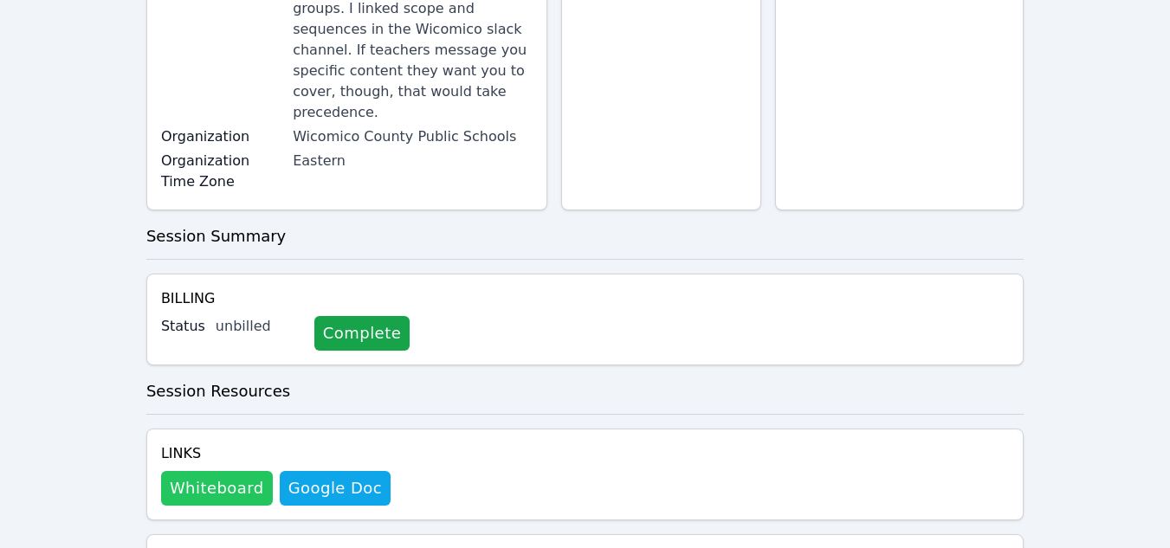
click at [218, 471] on button "Whiteboard" at bounding box center [217, 488] width 112 height 35
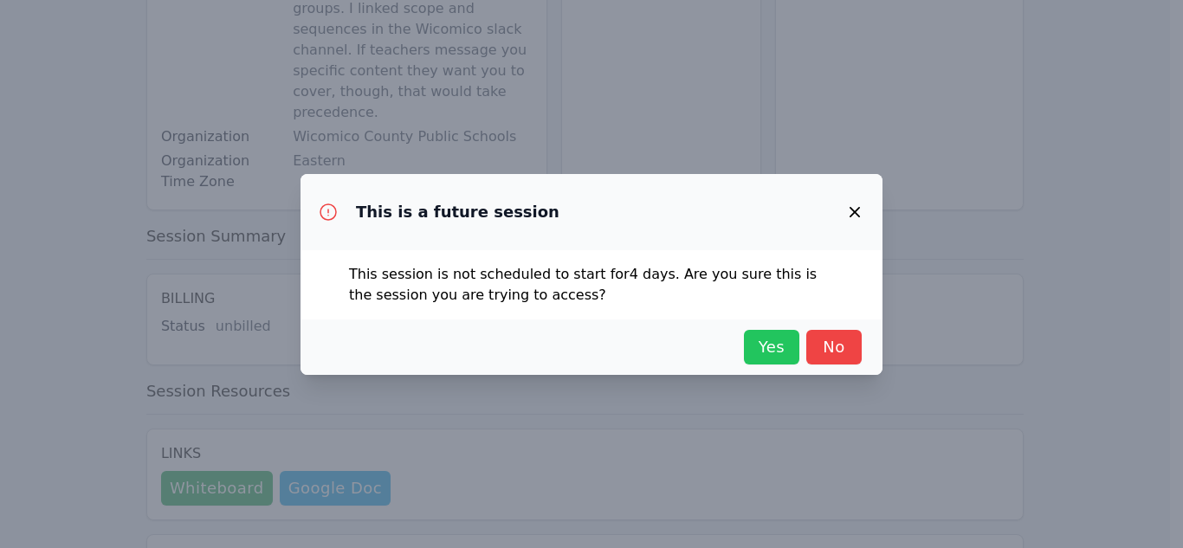
click at [778, 345] on span "Yes" at bounding box center [772, 347] width 38 height 24
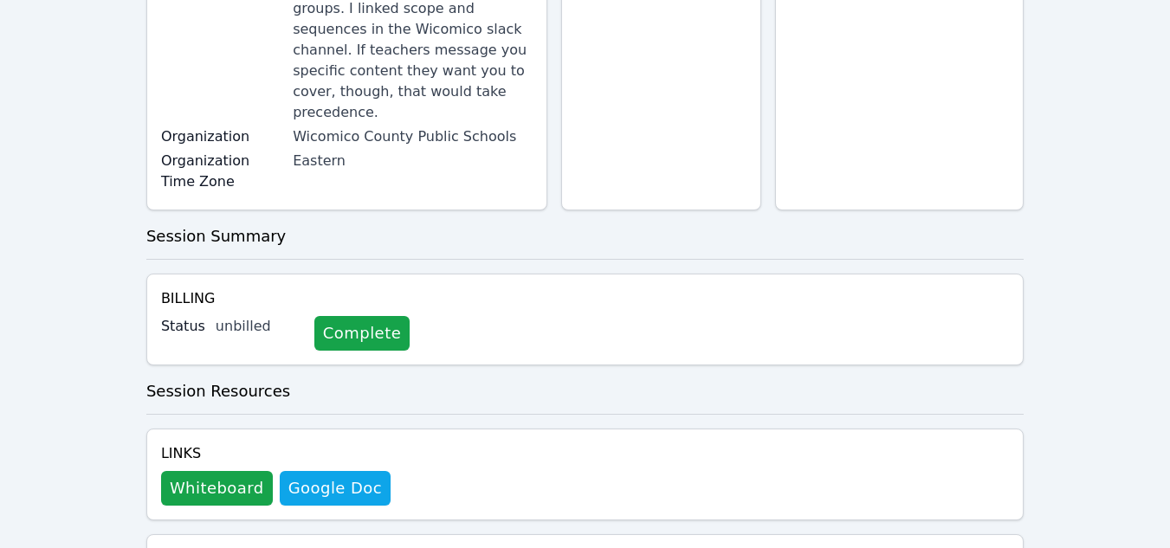
scroll to position [0, 0]
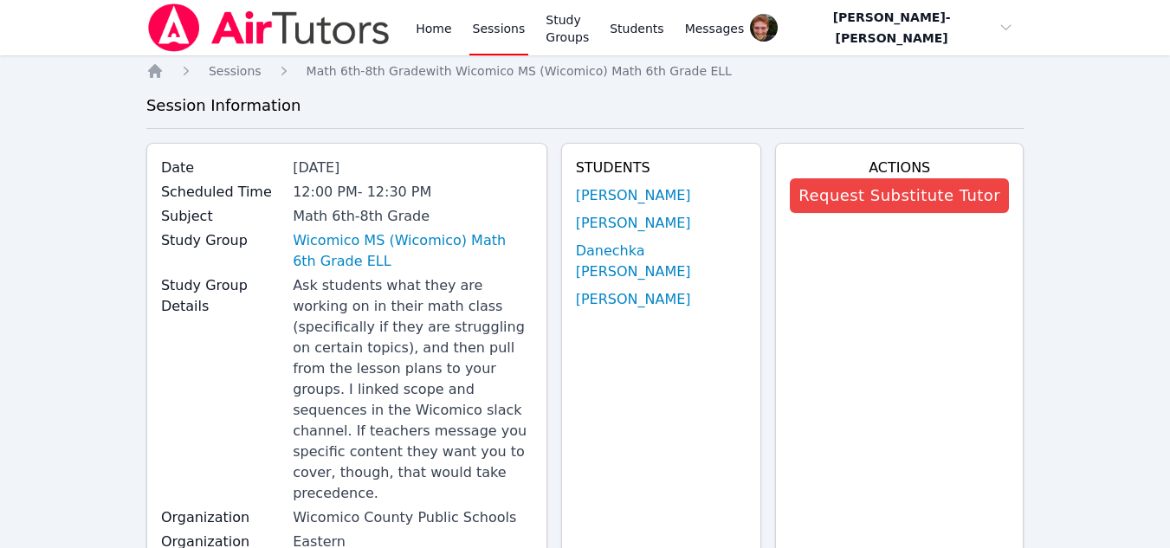
click at [476, 32] on link "Sessions" at bounding box center [499, 27] width 60 height 55
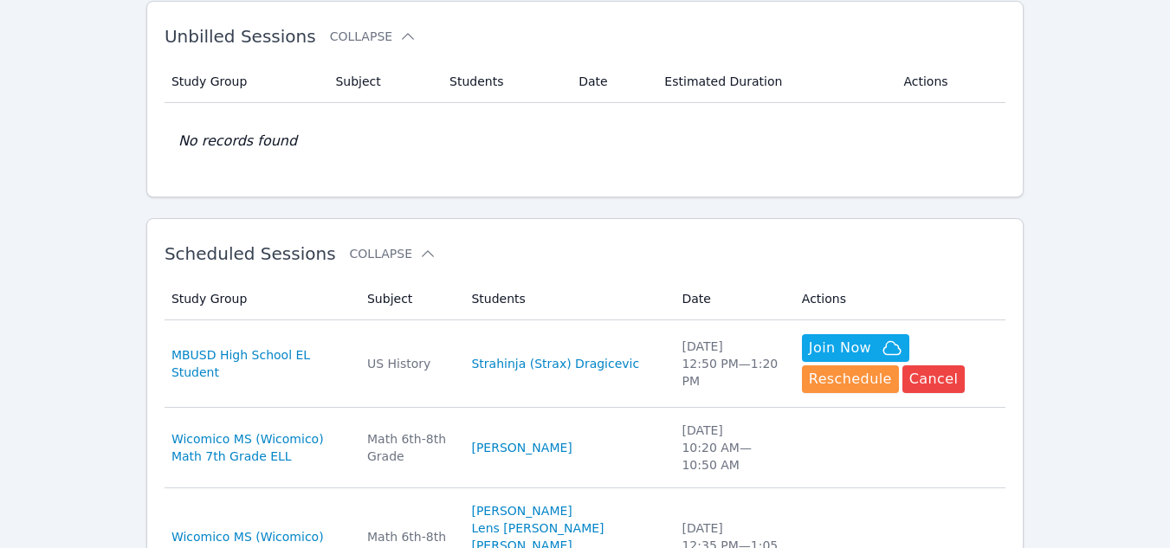
scroll to position [307, 0]
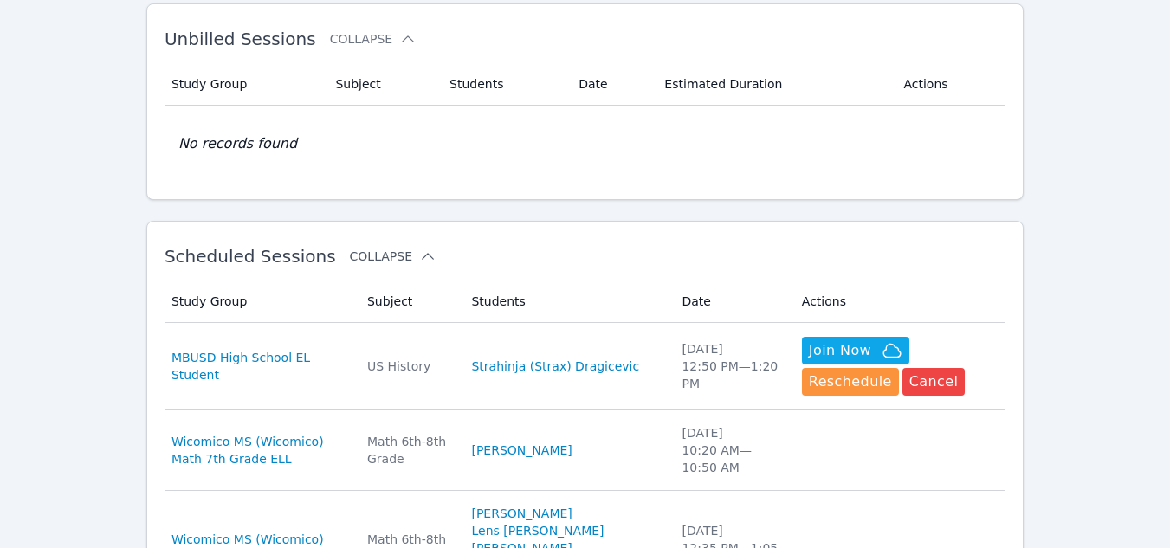
click at [388, 258] on button "Collapse" at bounding box center [393, 256] width 87 height 17
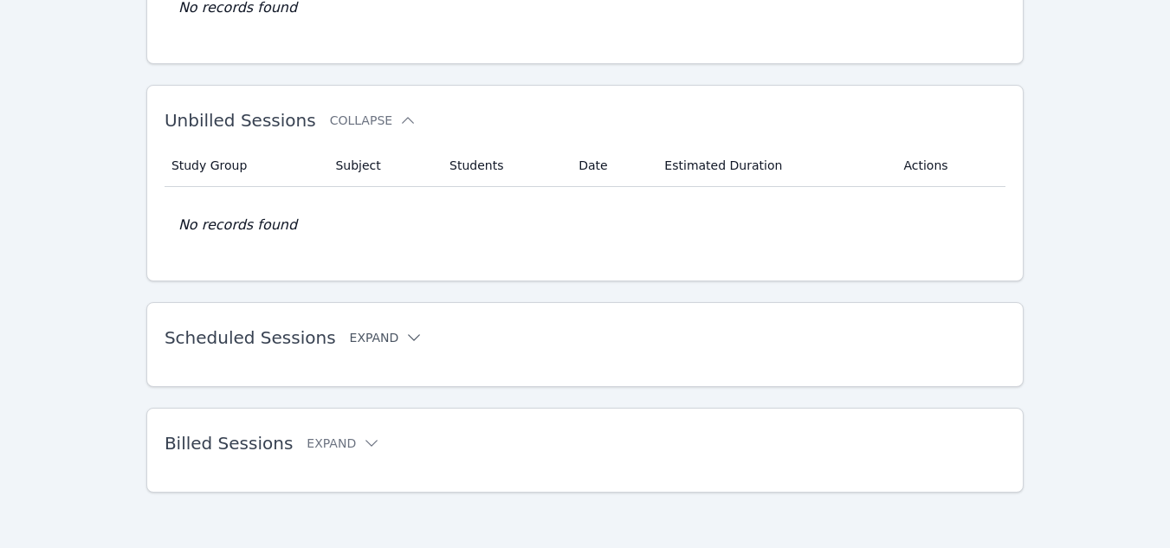
click at [368, 333] on button "Expand" at bounding box center [387, 337] width 74 height 17
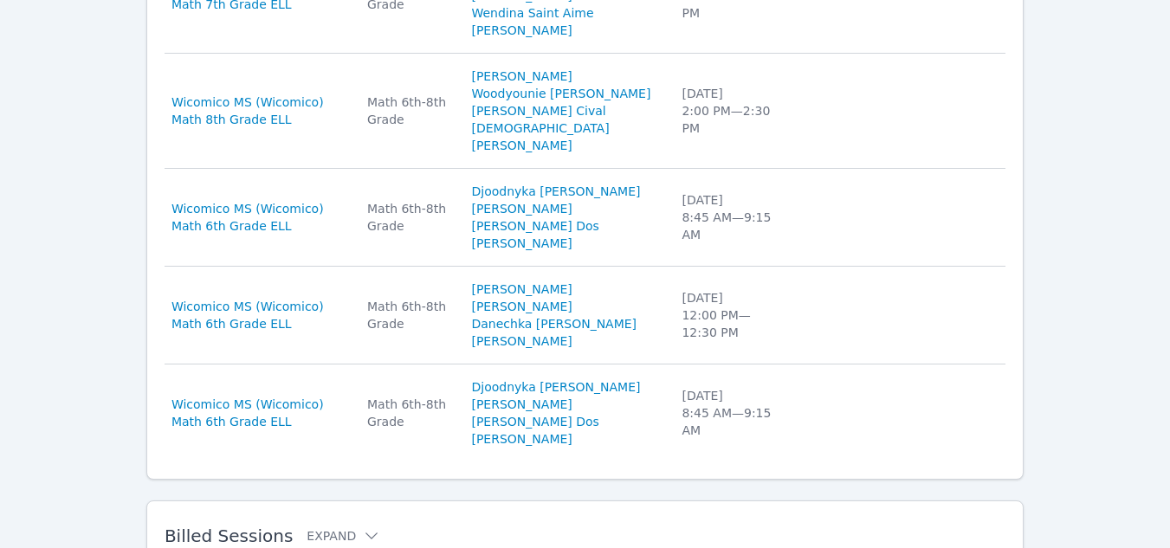
scroll to position [1246, 0]
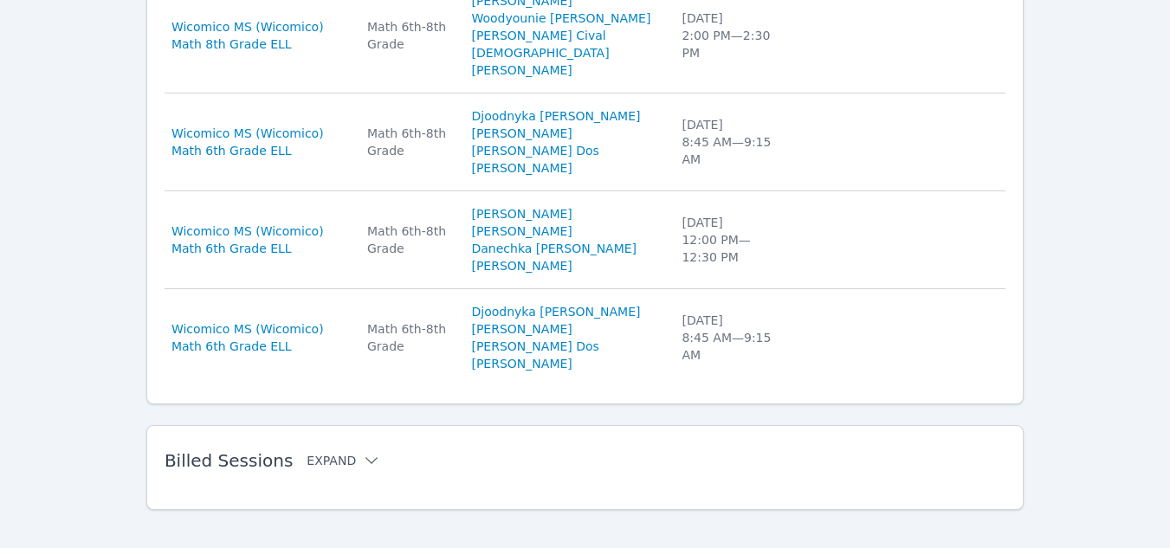
click at [318, 452] on button "Expand" at bounding box center [344, 460] width 74 height 17
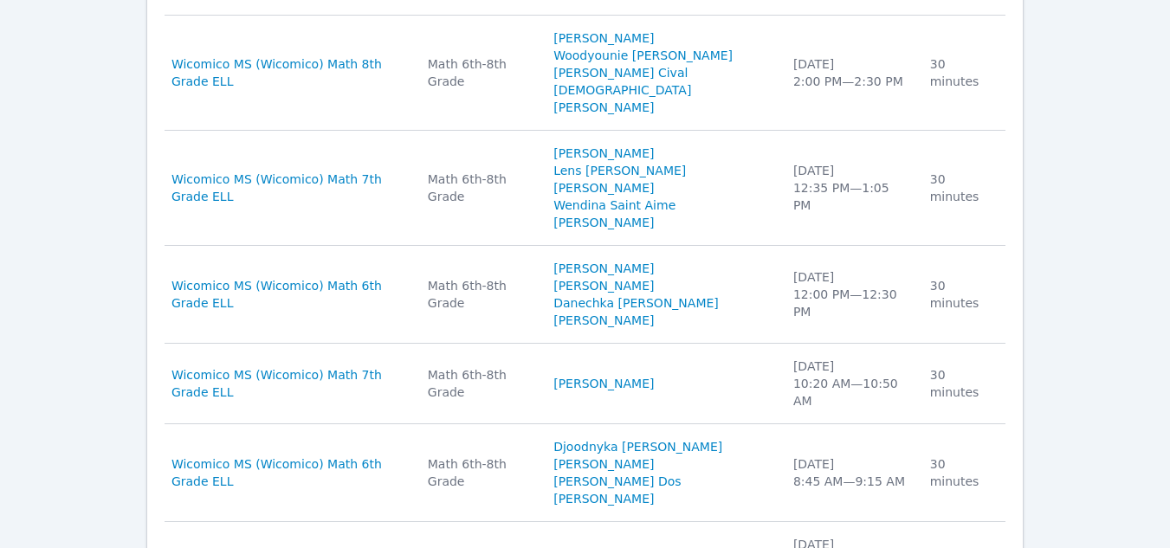
scroll to position [2189, 0]
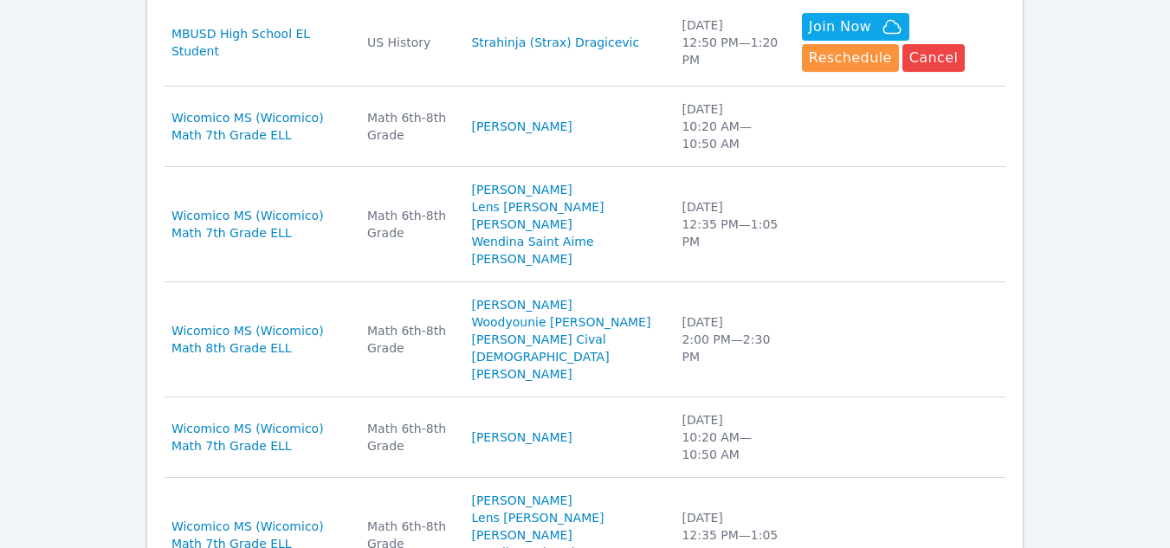
scroll to position [0, 0]
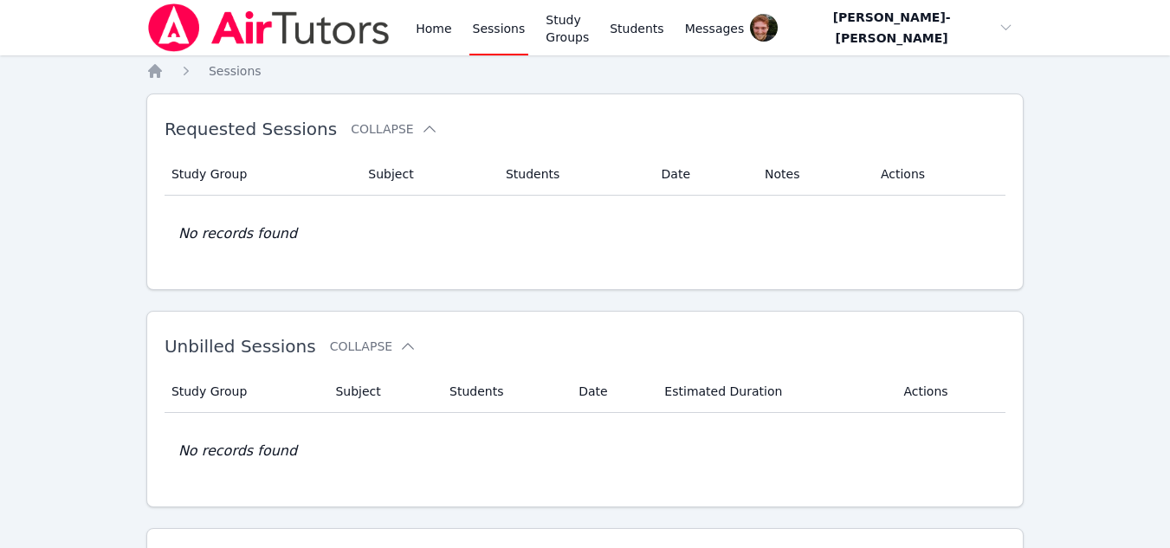
click at [494, 26] on link "Sessions" at bounding box center [499, 27] width 60 height 55
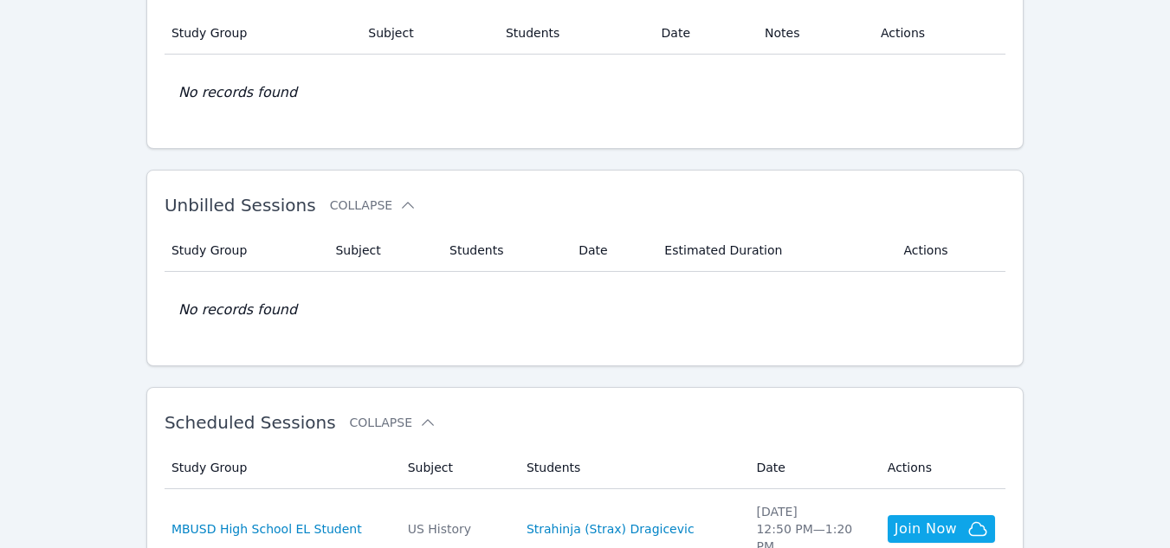
scroll to position [142, 0]
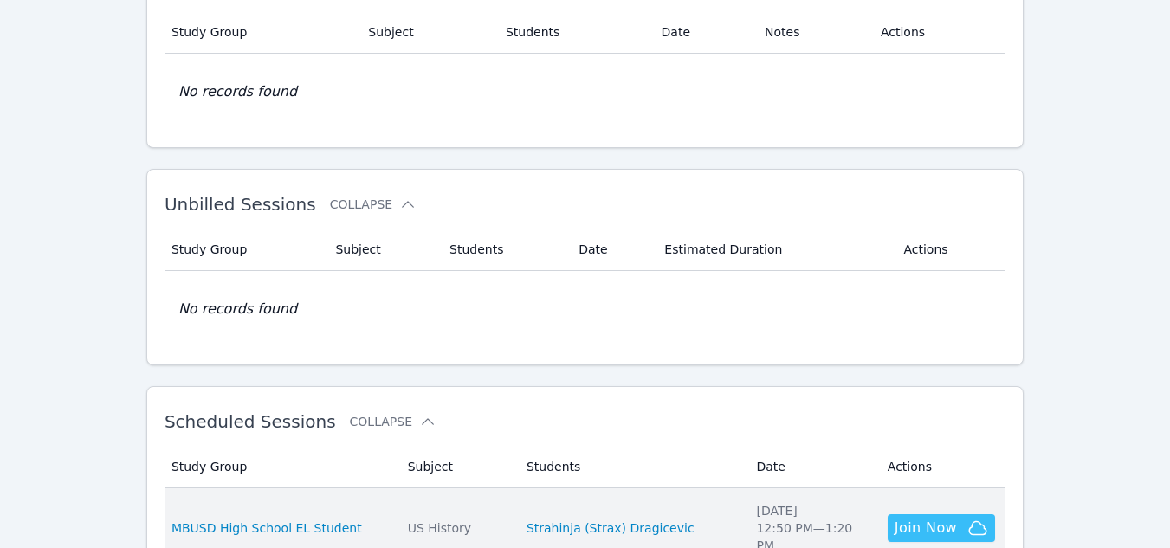
click at [921, 522] on span "Join Now" at bounding box center [926, 528] width 62 height 21
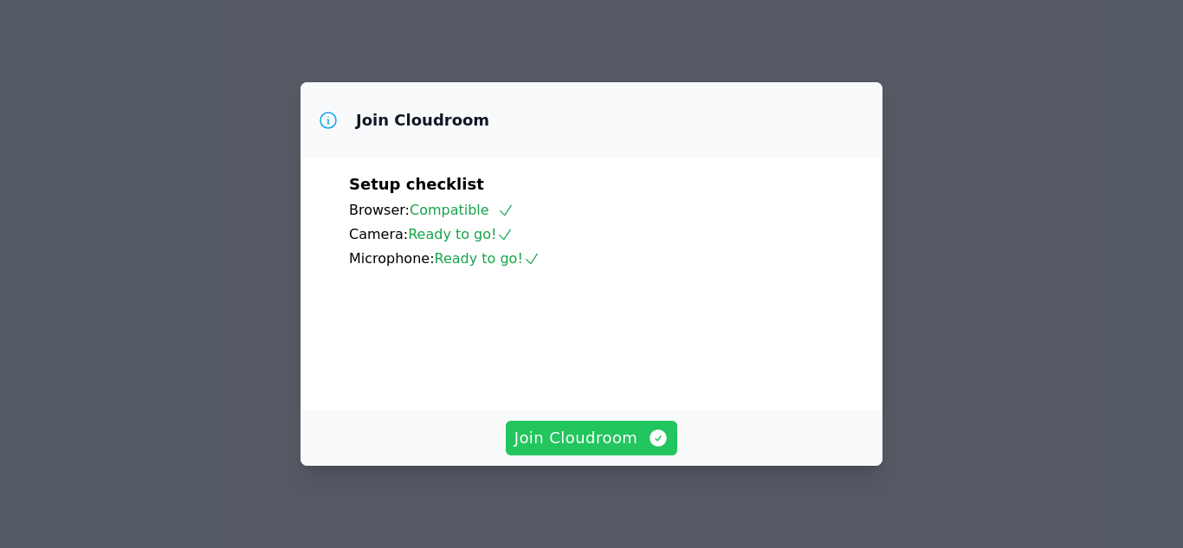
click at [576, 433] on span "Join Cloudroom" at bounding box center [591, 438] width 155 height 24
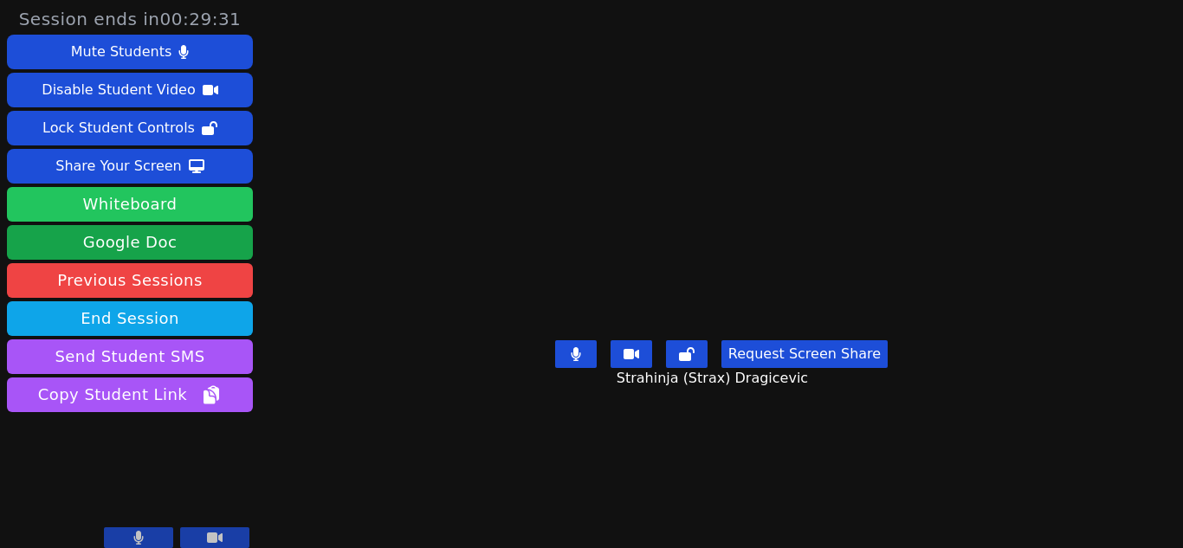
click at [155, 200] on button "Whiteboard" at bounding box center [130, 204] width 246 height 35
